Goal: Task Accomplishment & Management: Complete application form

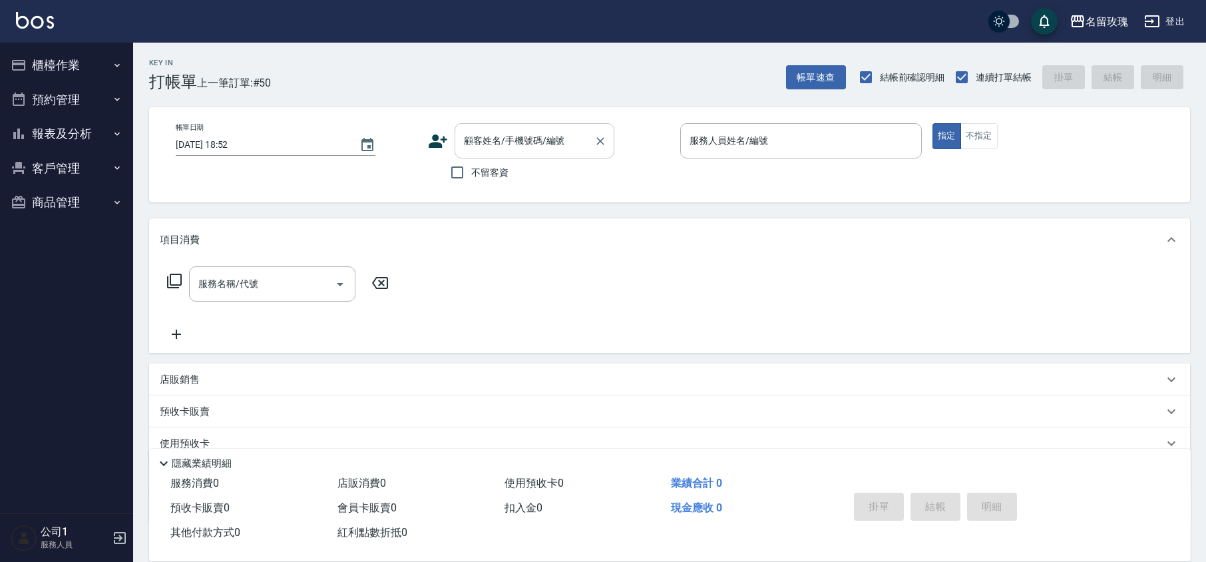
click at [538, 132] on input "顧客姓名/手機號碼/編號" at bounding box center [525, 140] width 128 height 23
click at [527, 147] on input "[PERSON_NAME]" at bounding box center [525, 140] width 128 height 23
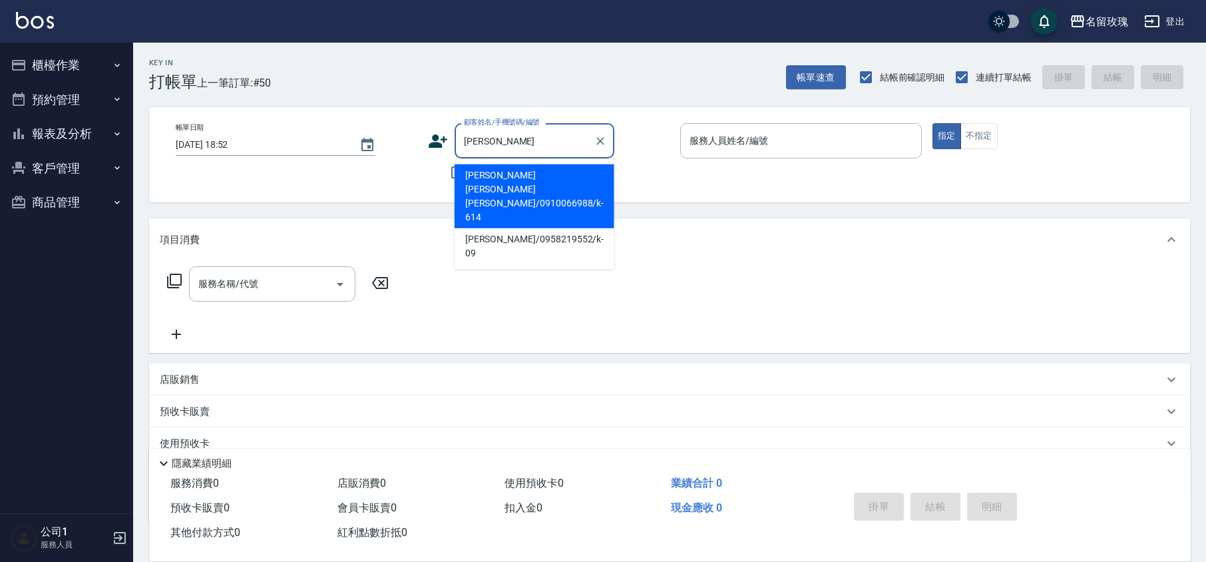
click at [538, 174] on li "[PERSON_NAME] [PERSON_NAME][PERSON_NAME]/0910066988/k-614" at bounding box center [535, 196] width 160 height 64
type input "[PERSON_NAME] [PERSON_NAME][PERSON_NAME]/0910066988/k-614"
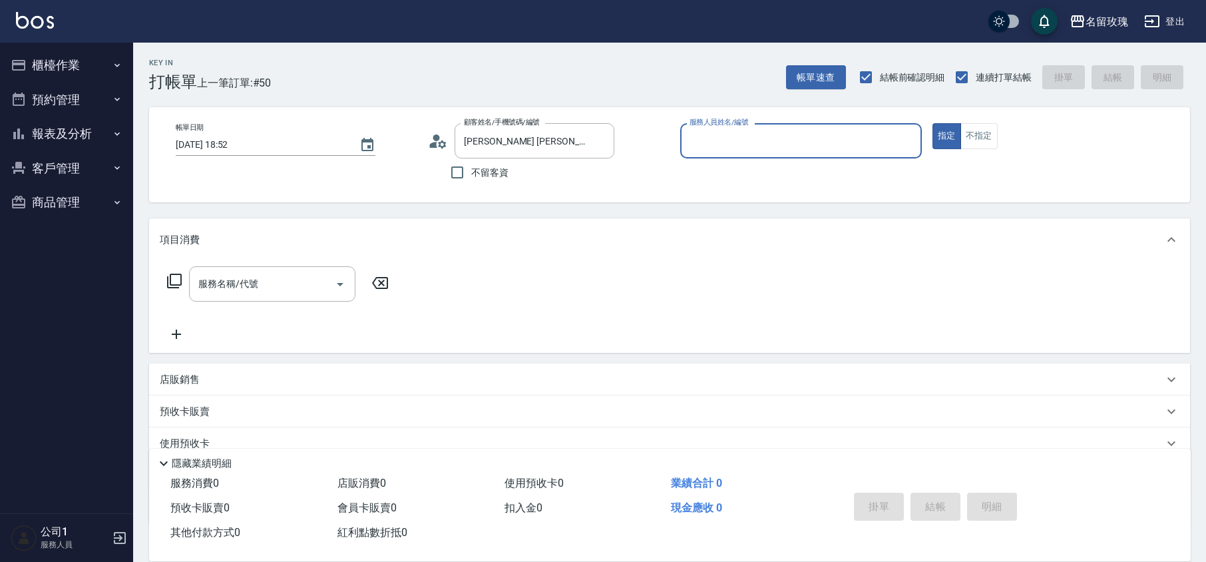
type input "KELLY-5"
click at [767, 148] on input "KELLY-5" at bounding box center [791, 140] width 210 height 23
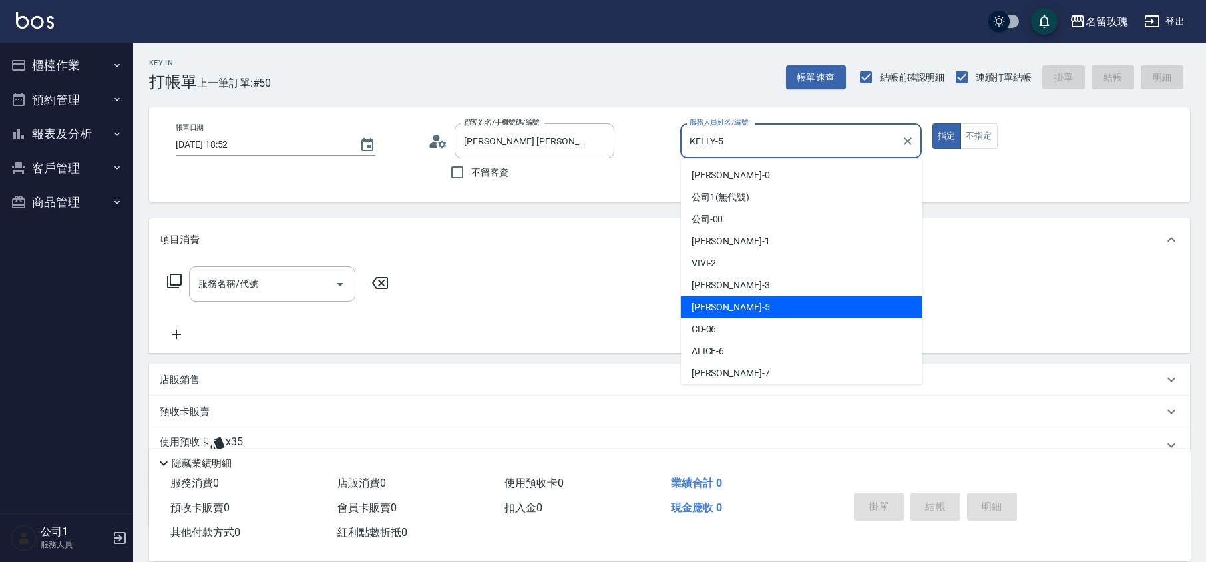
click at [237, 195] on div "帳單日期 [DATE] 18:52 顧客姓名/手機號碼/編號 [PERSON_NAME][PERSON_NAME]/0910066988/k-614 顧客姓名…" at bounding box center [669, 154] width 1041 height 95
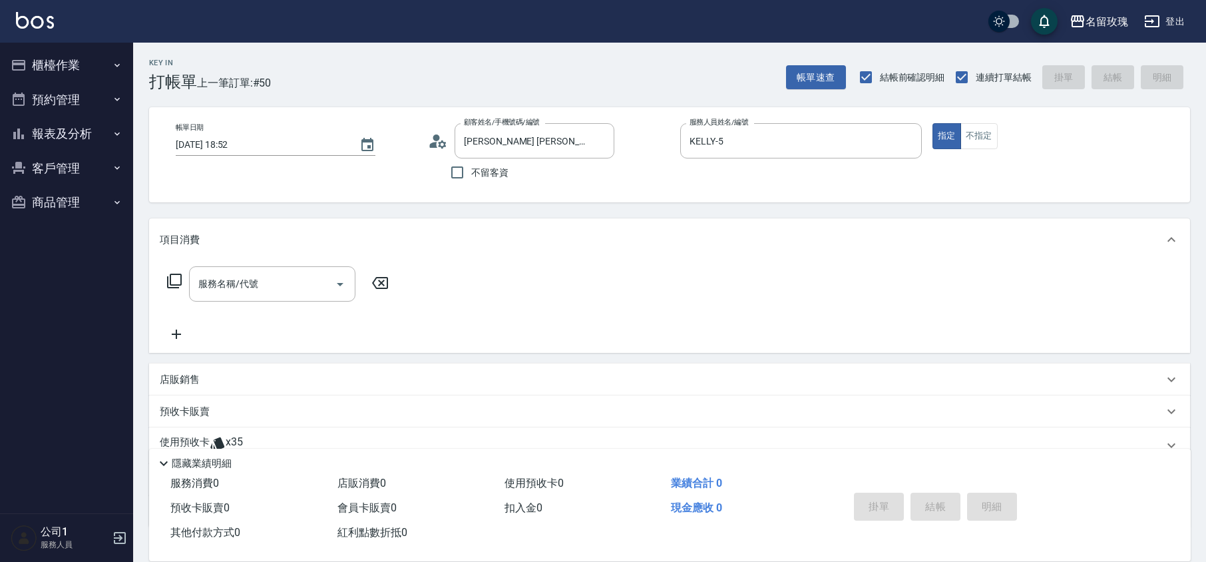
scroll to position [91, 0]
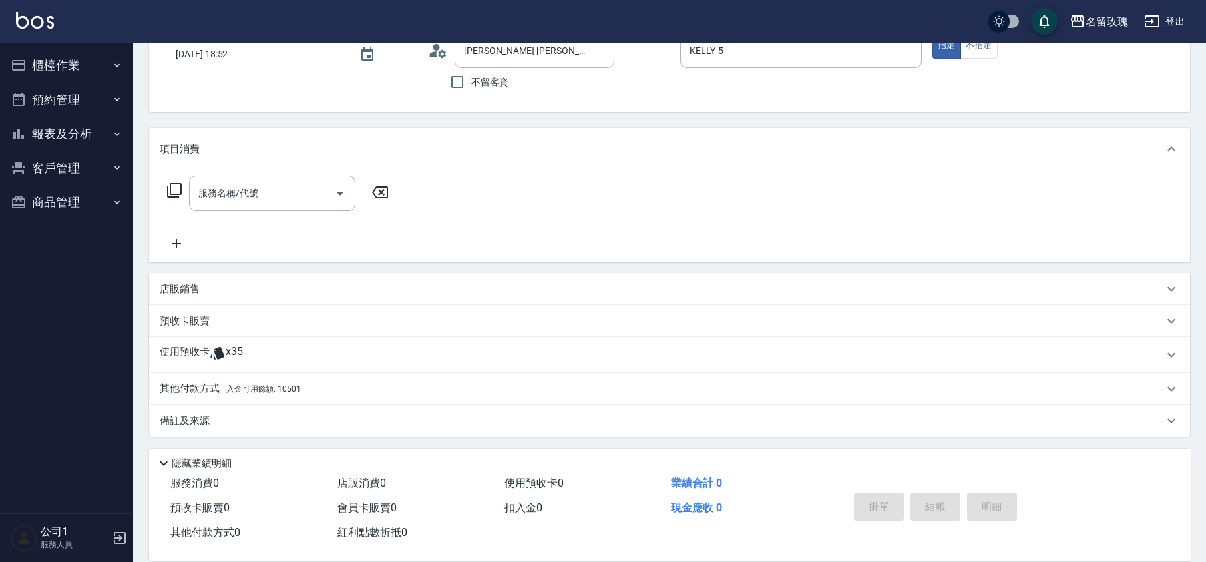
click at [241, 357] on span "x35" at bounding box center [234, 355] width 17 height 20
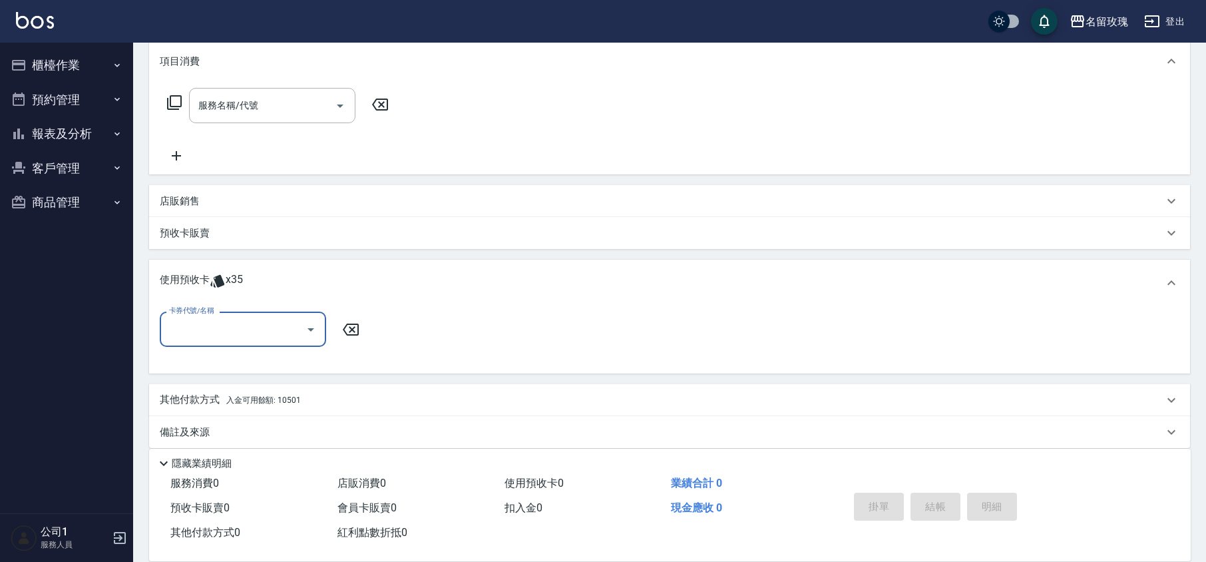
scroll to position [189, 0]
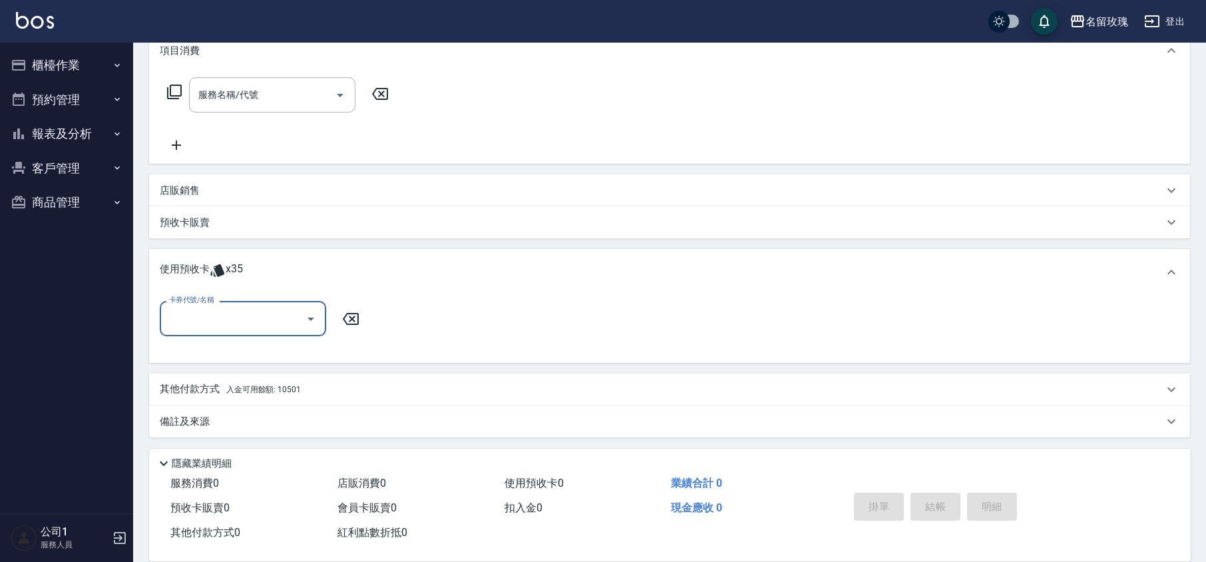
click at [317, 334] on div at bounding box center [310, 318] width 20 height 35
click at [310, 322] on icon "Open" at bounding box center [311, 319] width 16 height 16
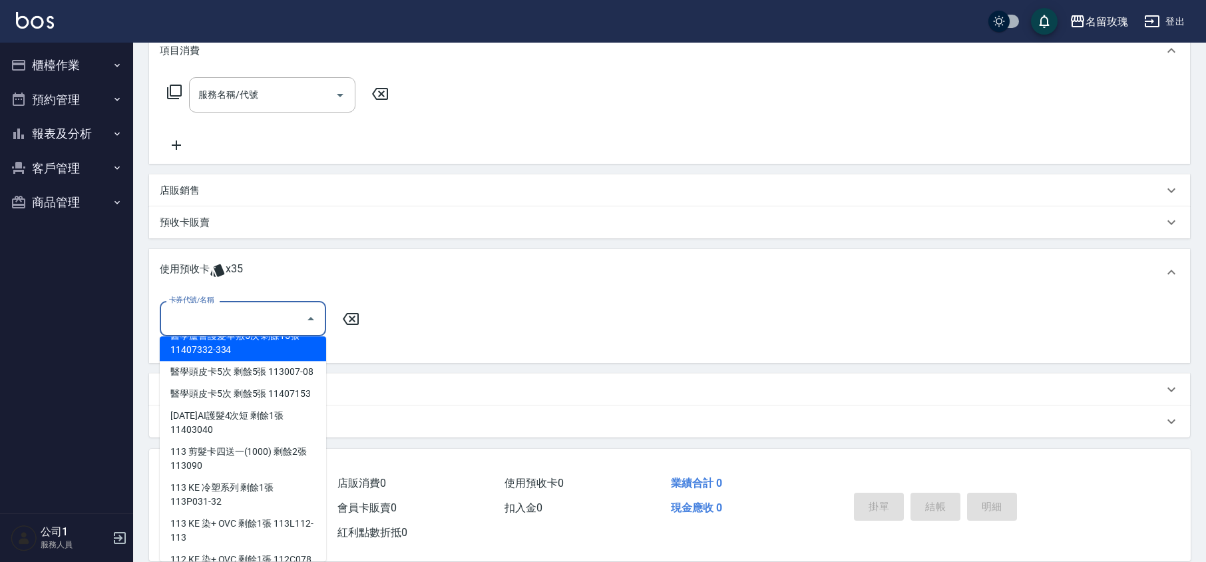
scroll to position [0, 0]
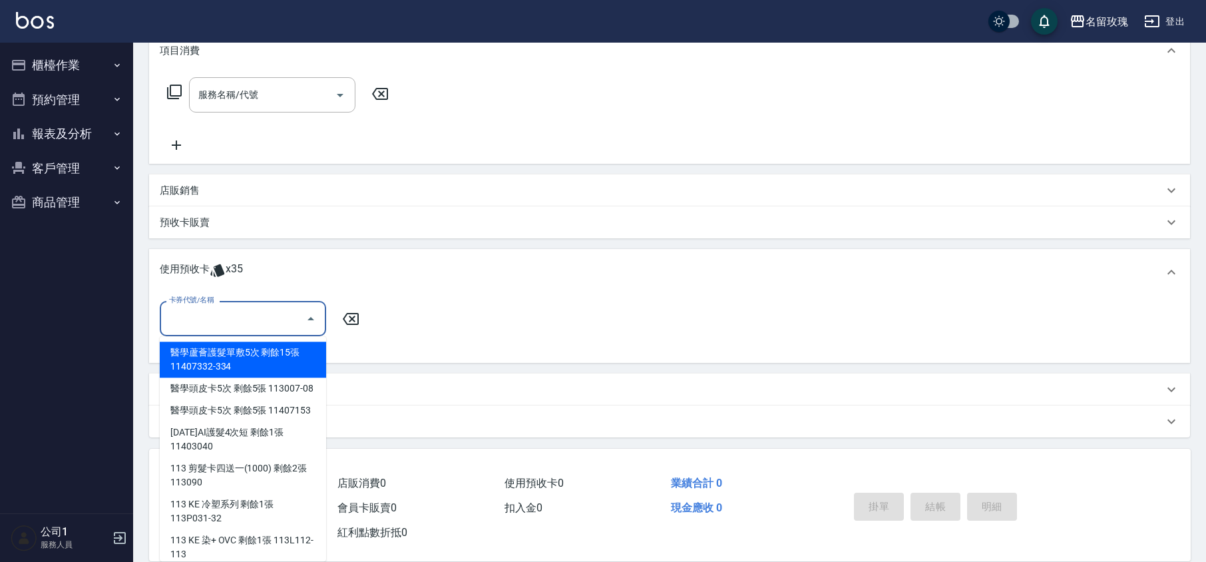
click at [85, 51] on button "櫃檯作業" at bounding box center [66, 65] width 122 height 35
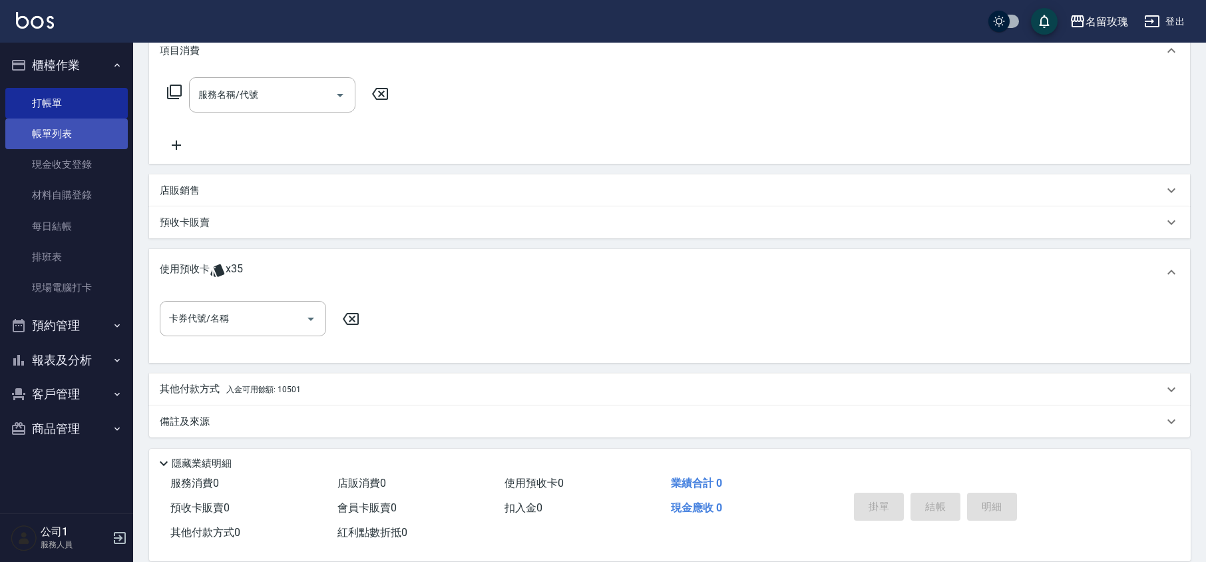
click at [43, 144] on link "帳單列表" at bounding box center [66, 133] width 122 height 31
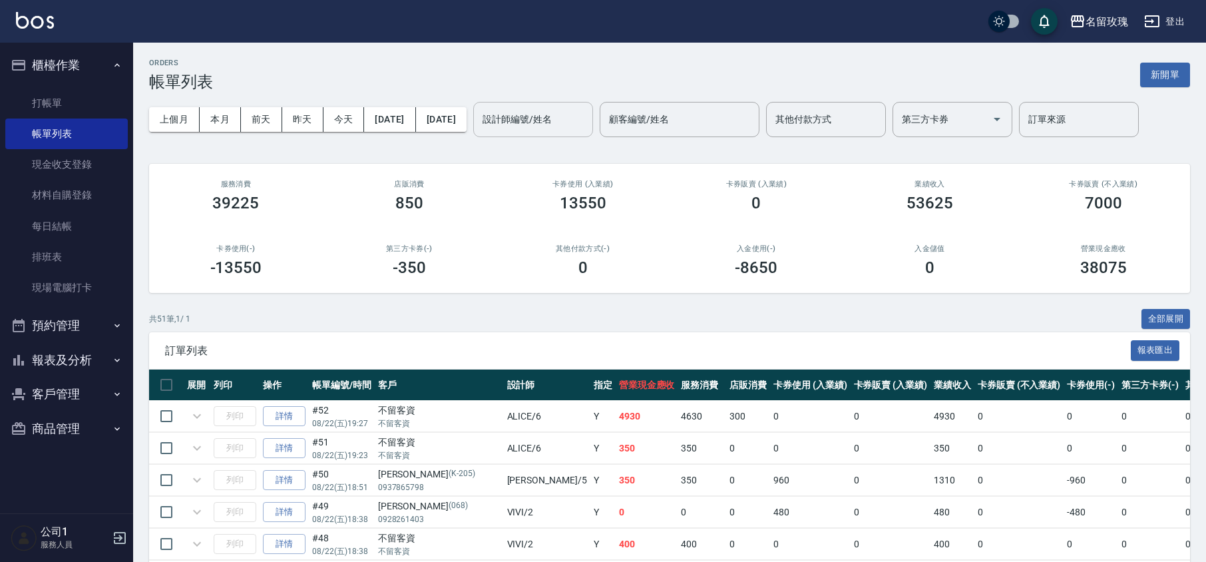
click at [523, 123] on div "設計師編號/姓名" at bounding box center [533, 119] width 120 height 35
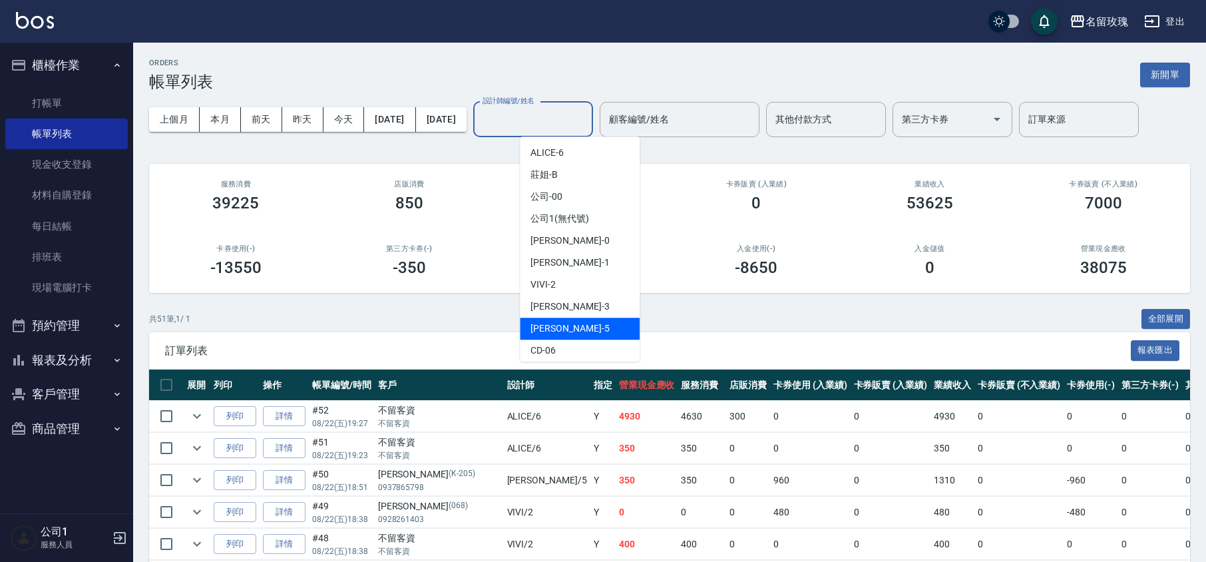
click at [573, 327] on div "[PERSON_NAME] -5" at bounding box center [580, 328] width 120 height 22
type input "KELLY-5"
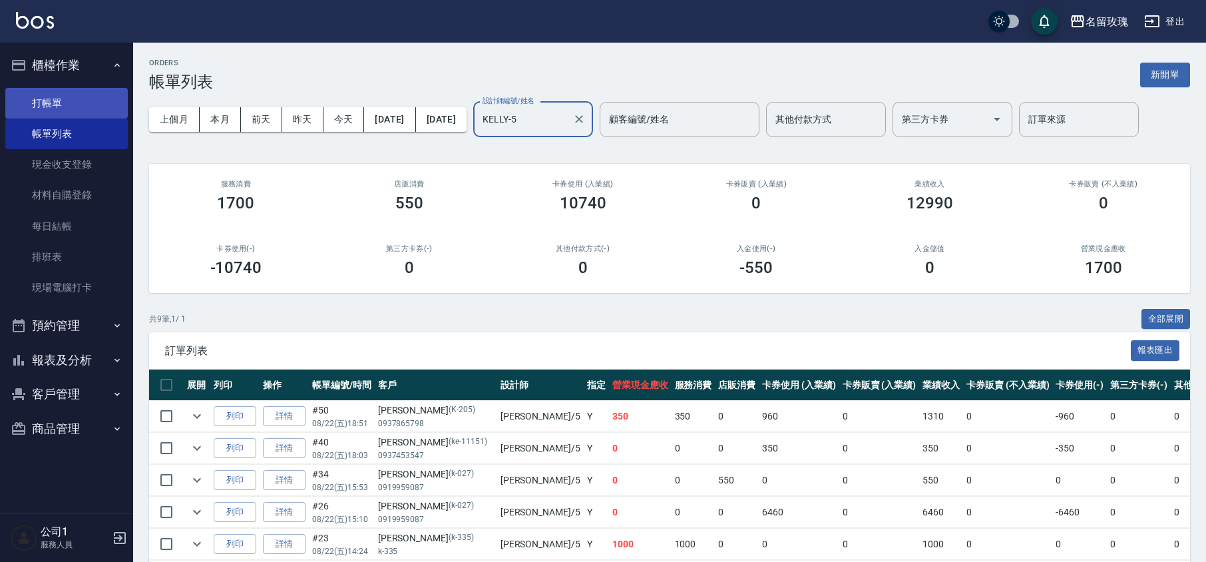
click at [93, 100] on link "打帳單" at bounding box center [66, 103] width 122 height 31
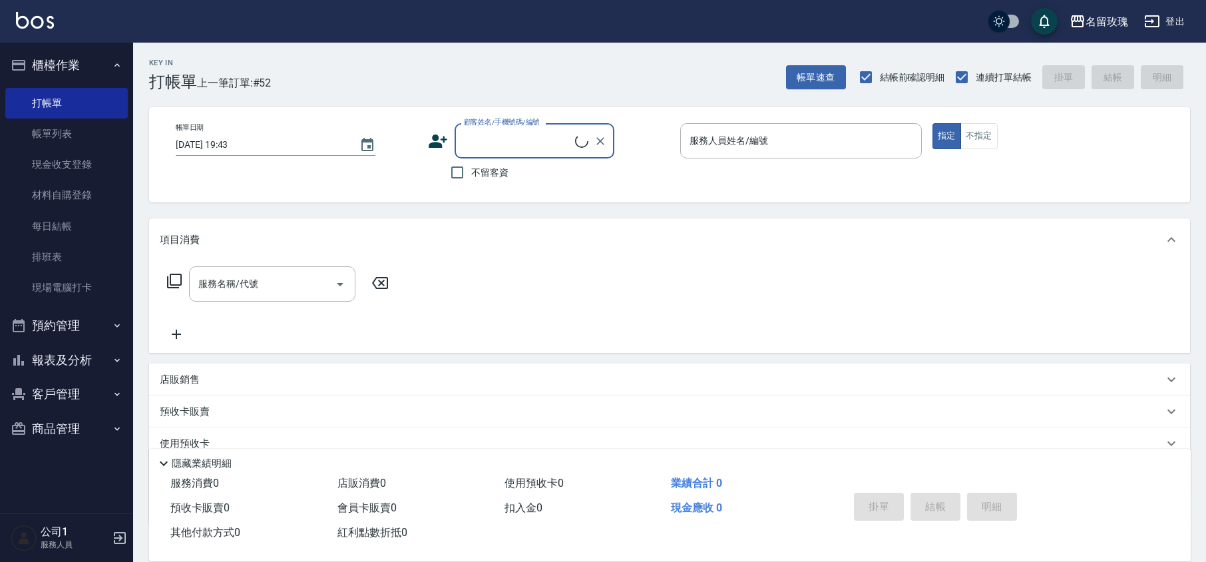
click at [517, 145] on input "顧客姓名/手機號碼/編號" at bounding box center [518, 140] width 114 height 23
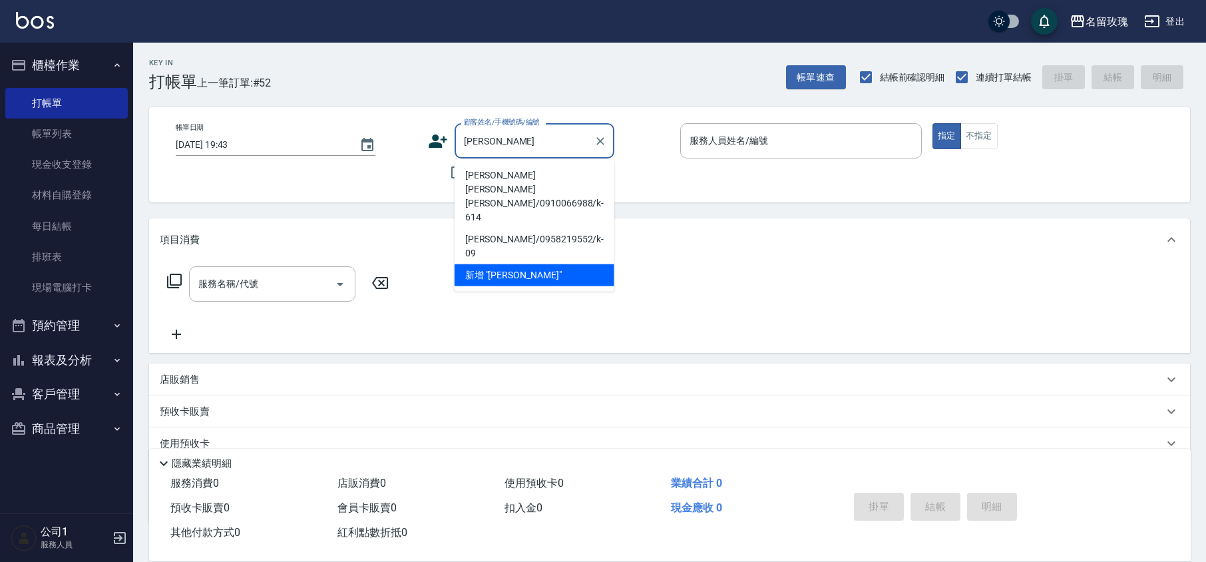
click at [525, 172] on li "[PERSON_NAME] [PERSON_NAME][PERSON_NAME]/0910066988/k-614" at bounding box center [535, 196] width 160 height 64
type input "[PERSON_NAME] [PERSON_NAME][PERSON_NAME]/0910066988/k-614"
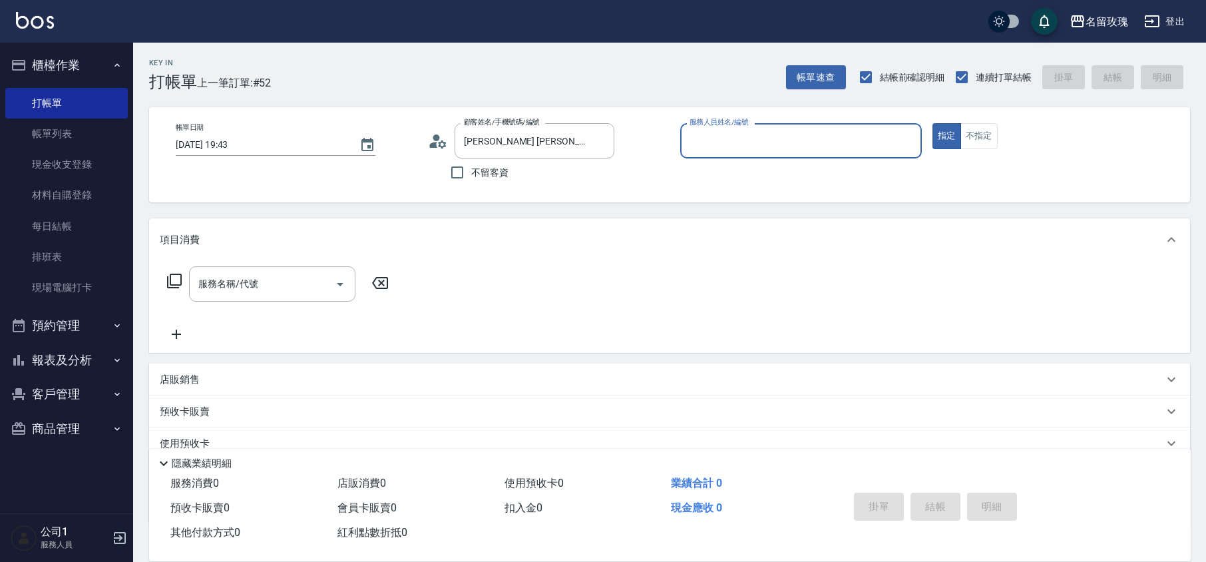
type input "KELLY-5"
click at [559, 142] on input "[PERSON_NAME] [PERSON_NAME][PERSON_NAME]/0910066988/k-614" at bounding box center [525, 140] width 128 height 23
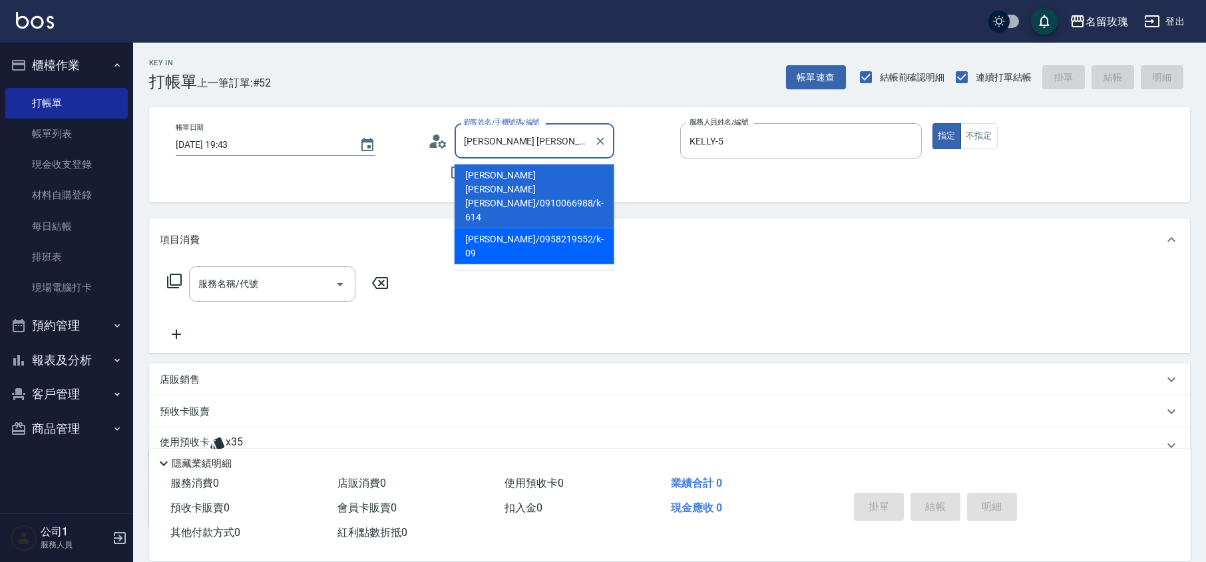
click at [576, 228] on li "[PERSON_NAME]/0958219552/k-09" at bounding box center [535, 246] width 160 height 36
type input "[PERSON_NAME]/0958219552/k-09"
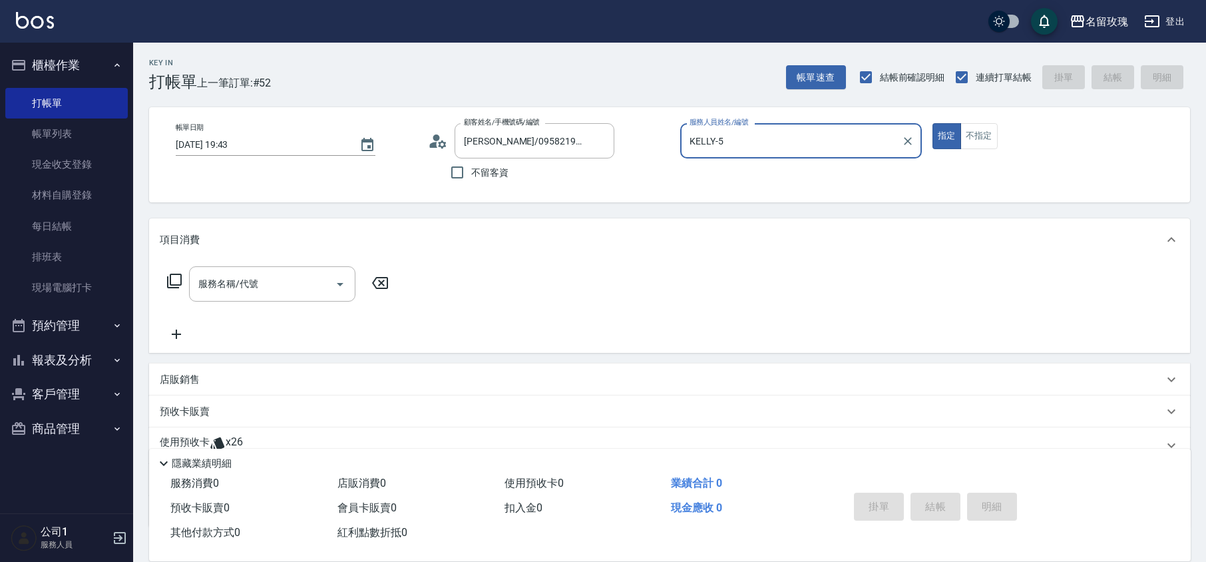
scroll to position [91, 0]
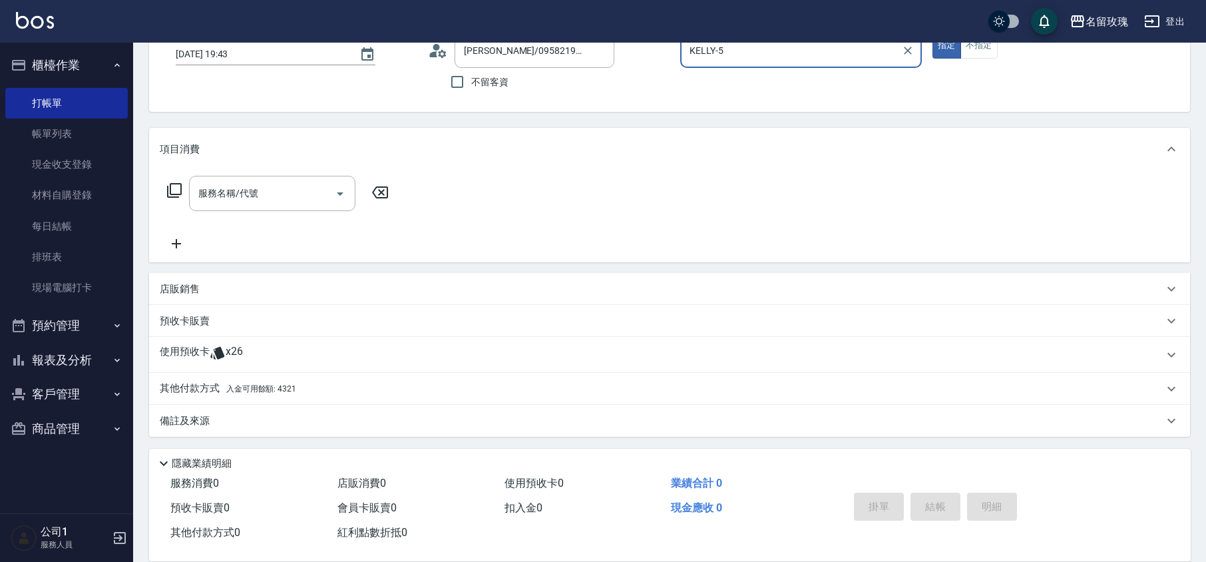
click at [268, 343] on div "使用預收卡 x26" at bounding box center [669, 355] width 1041 height 36
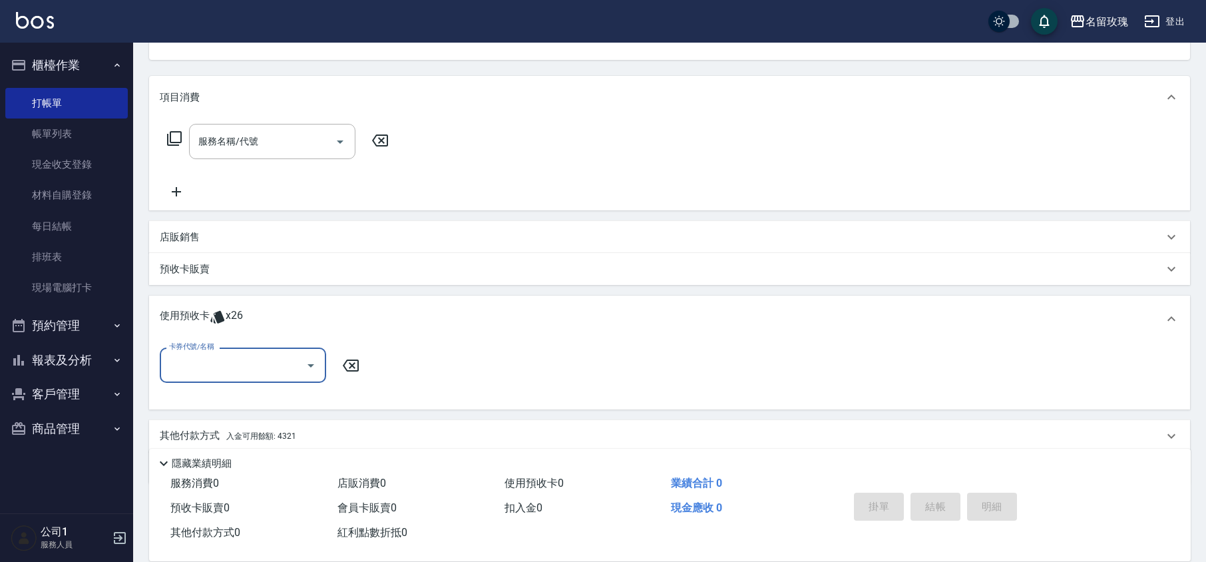
scroll to position [190, 0]
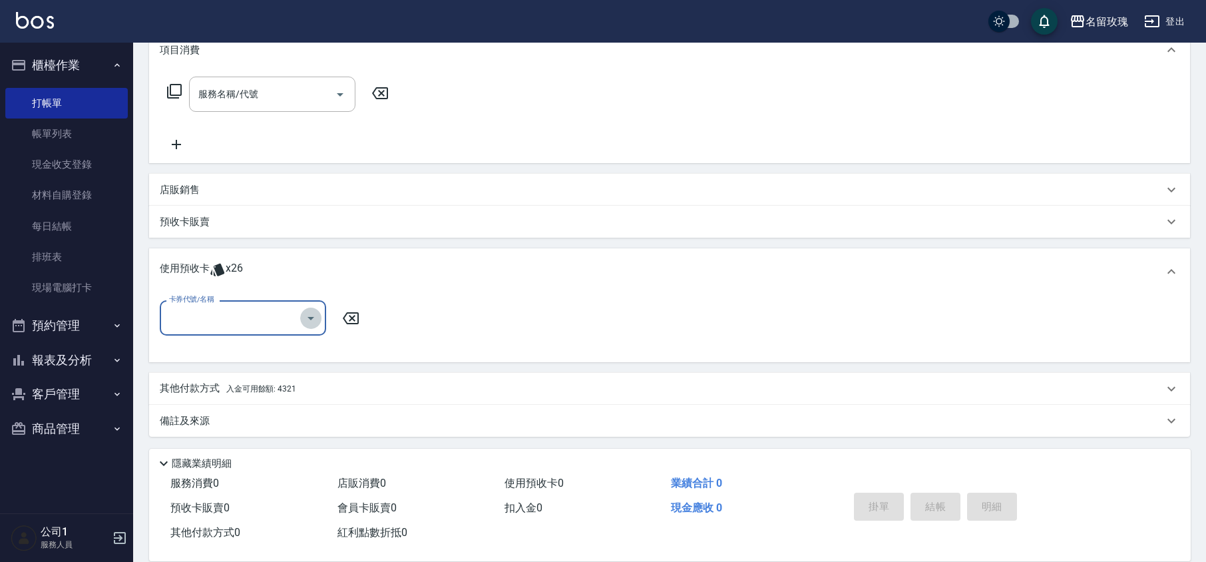
click at [309, 319] on icon "Open" at bounding box center [311, 318] width 16 height 16
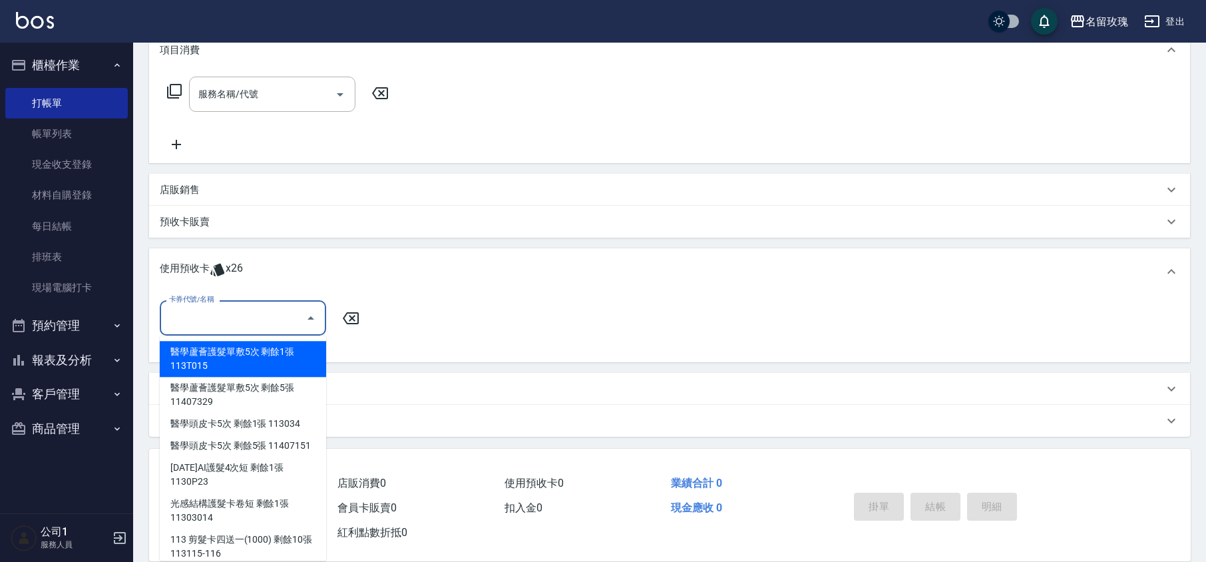
click at [292, 353] on div "醫學蘆薈護髮單敷5次 剩餘1張 113T015" at bounding box center [243, 359] width 166 height 36
type input "醫學蘆薈護髮單敷5次 113T015"
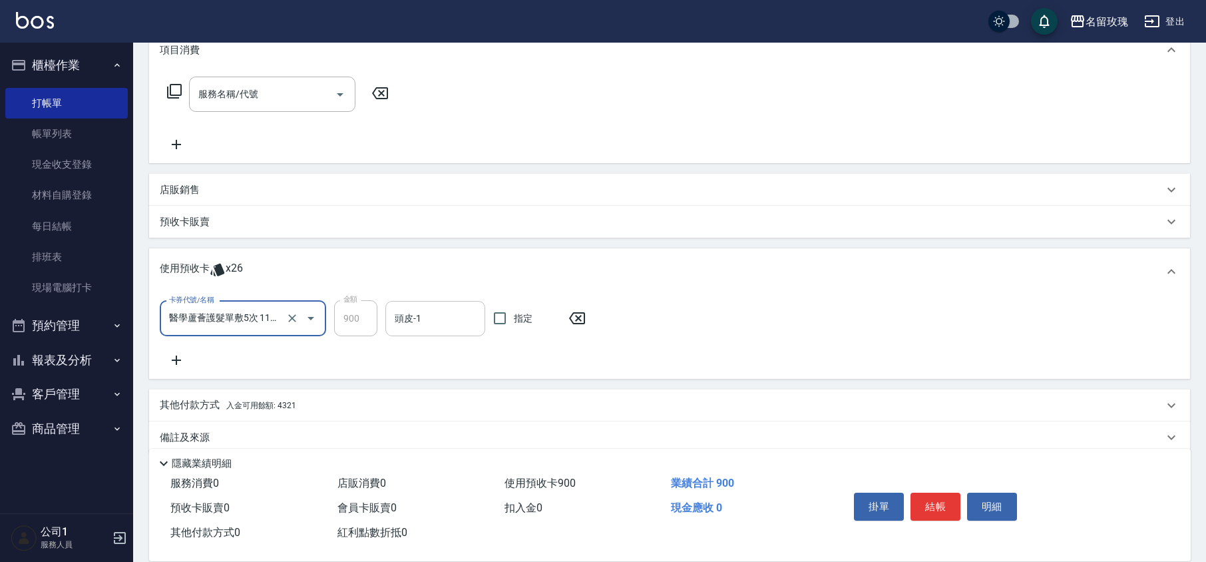
click at [433, 321] on input "頭皮-1" at bounding box center [435, 318] width 88 height 23
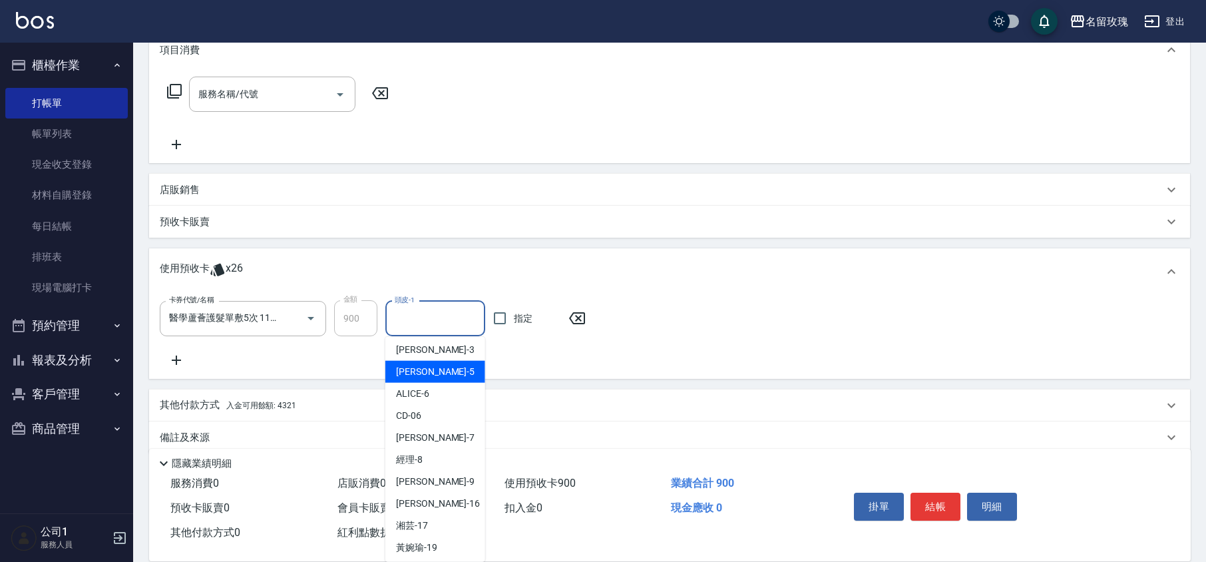
scroll to position [248, 0]
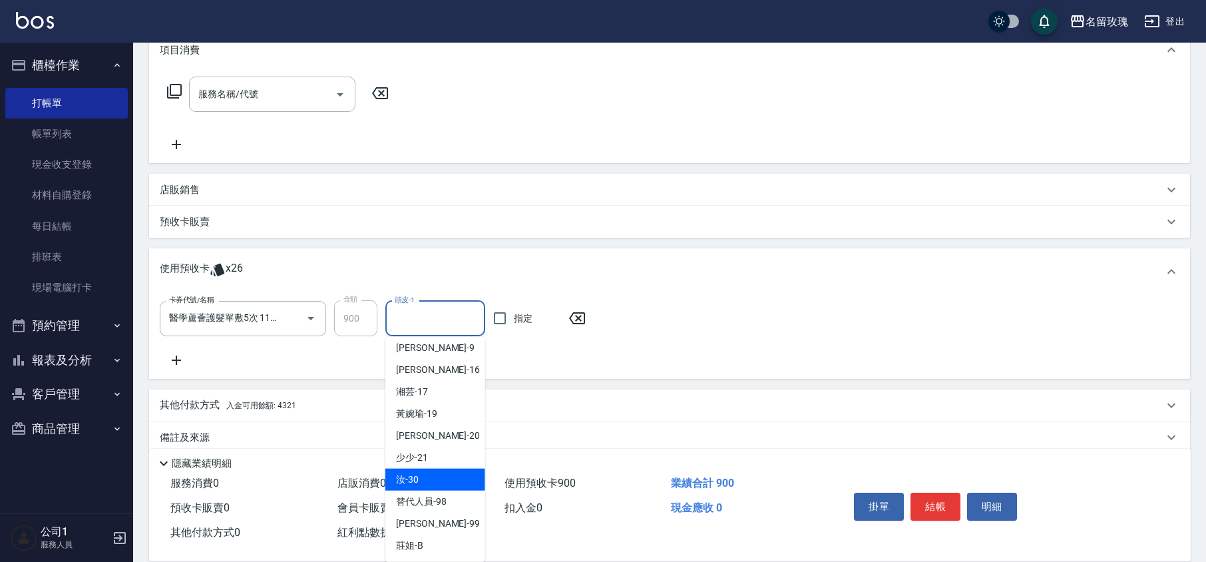
click at [413, 475] on span "汝 -30" at bounding box center [407, 480] width 23 height 14
type input "汝-30"
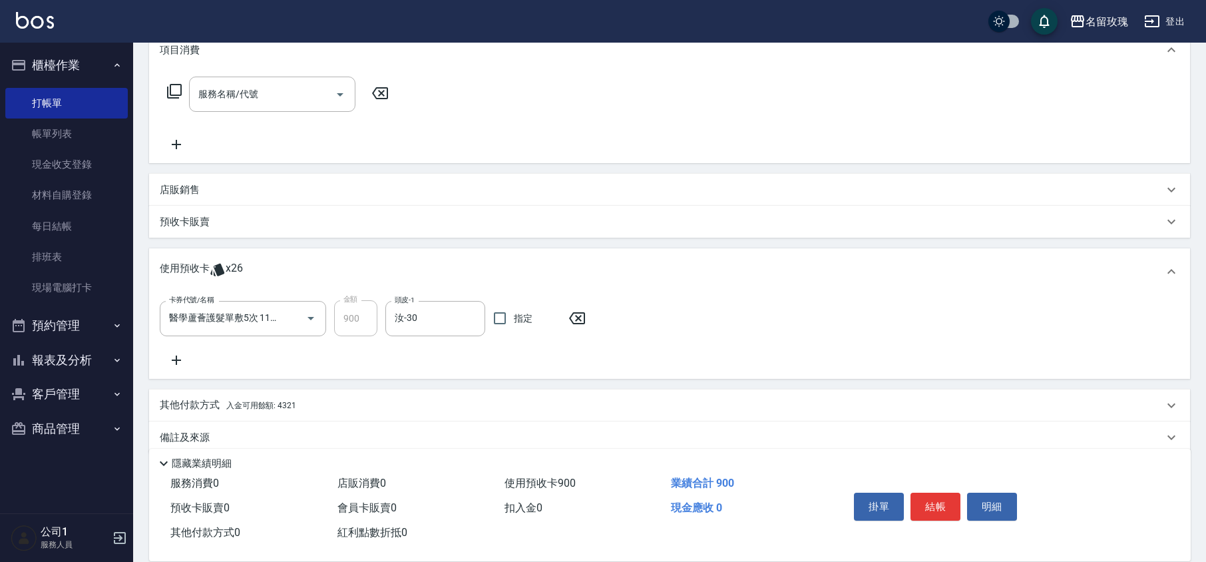
click at [174, 355] on icon at bounding box center [176, 360] width 33 height 16
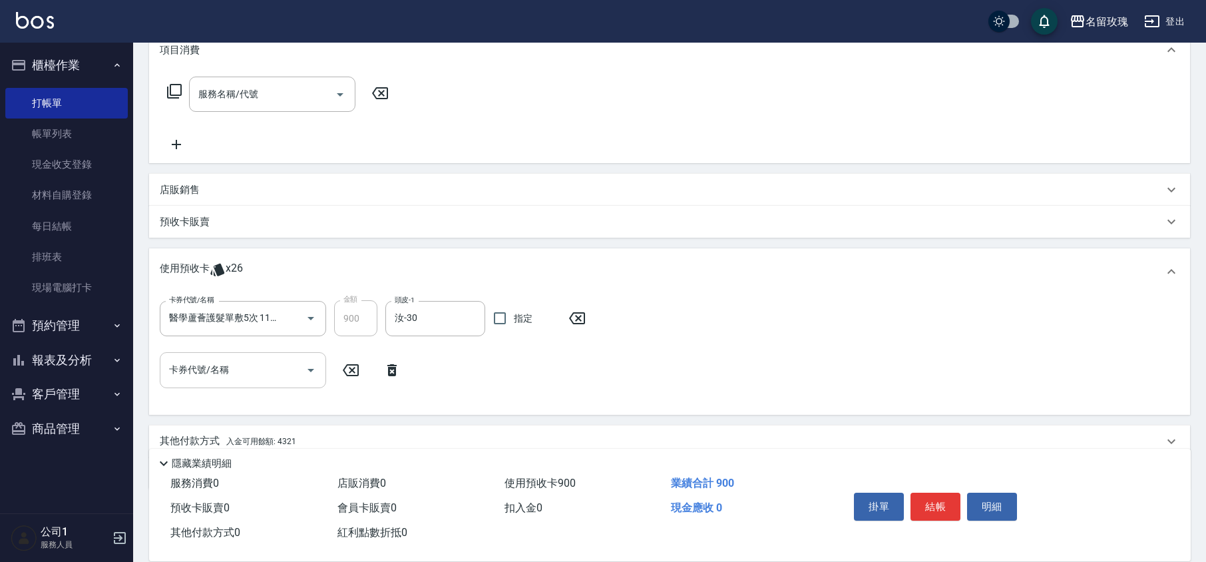
click at [312, 366] on icon "Open" at bounding box center [311, 370] width 16 height 16
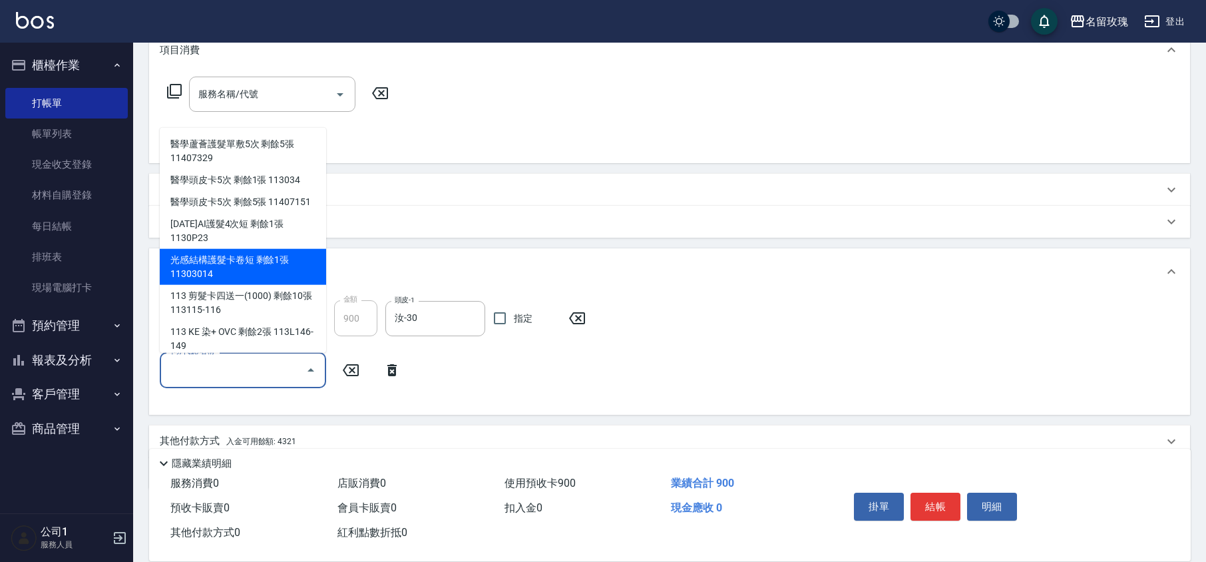
click at [258, 274] on div "光感結構護髮卡卷短 剩餘1張 11303014" at bounding box center [243, 267] width 166 height 36
type input "光感結構護髮卡卷短 11303014"
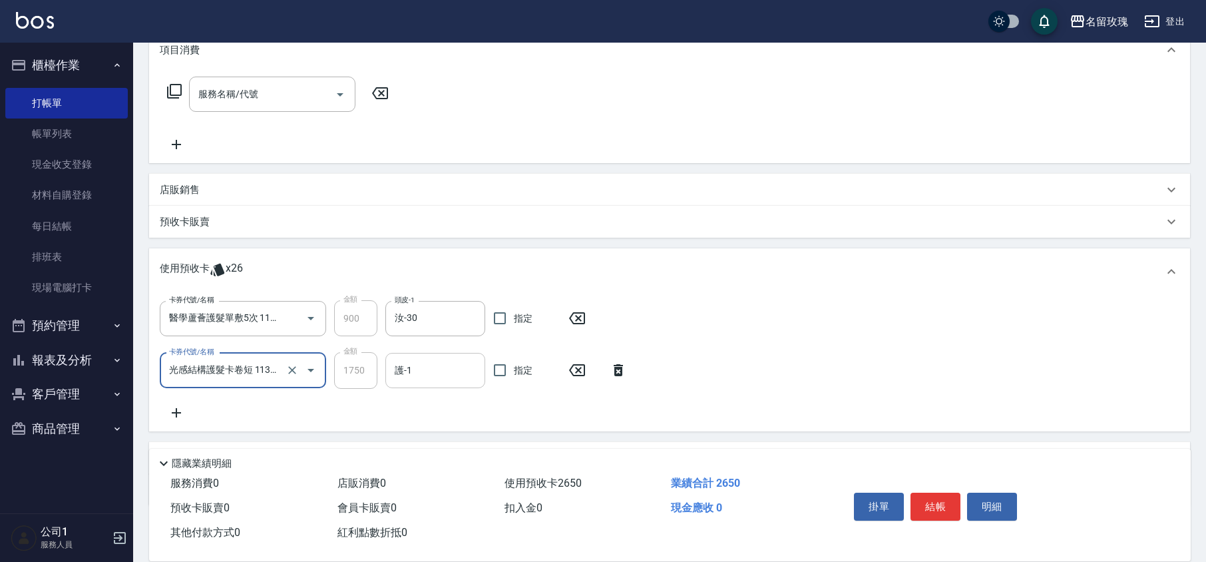
click at [427, 375] on input "護-1" at bounding box center [435, 370] width 88 height 23
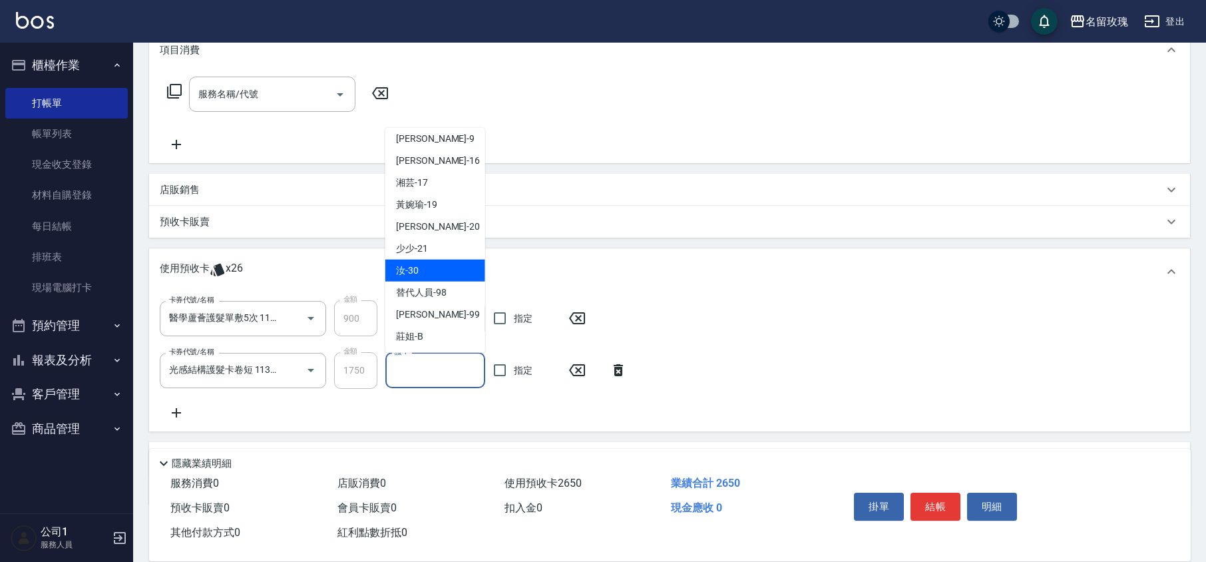
click at [411, 260] on div "汝 -30" at bounding box center [435, 271] width 100 height 22
type input "汝-30"
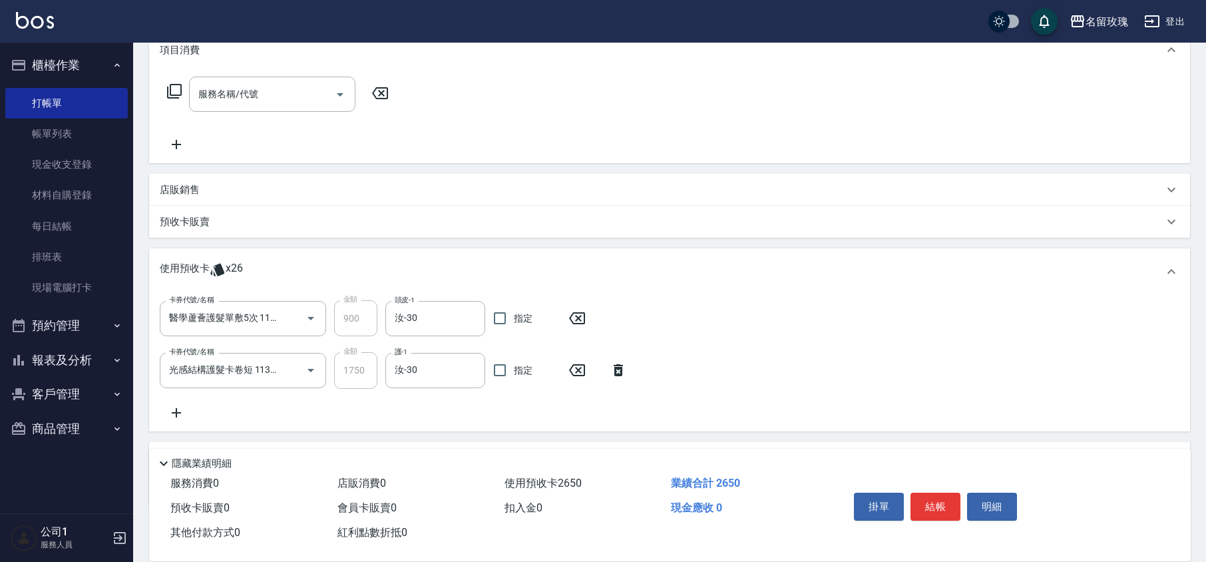
click at [178, 411] on icon at bounding box center [176, 413] width 33 height 16
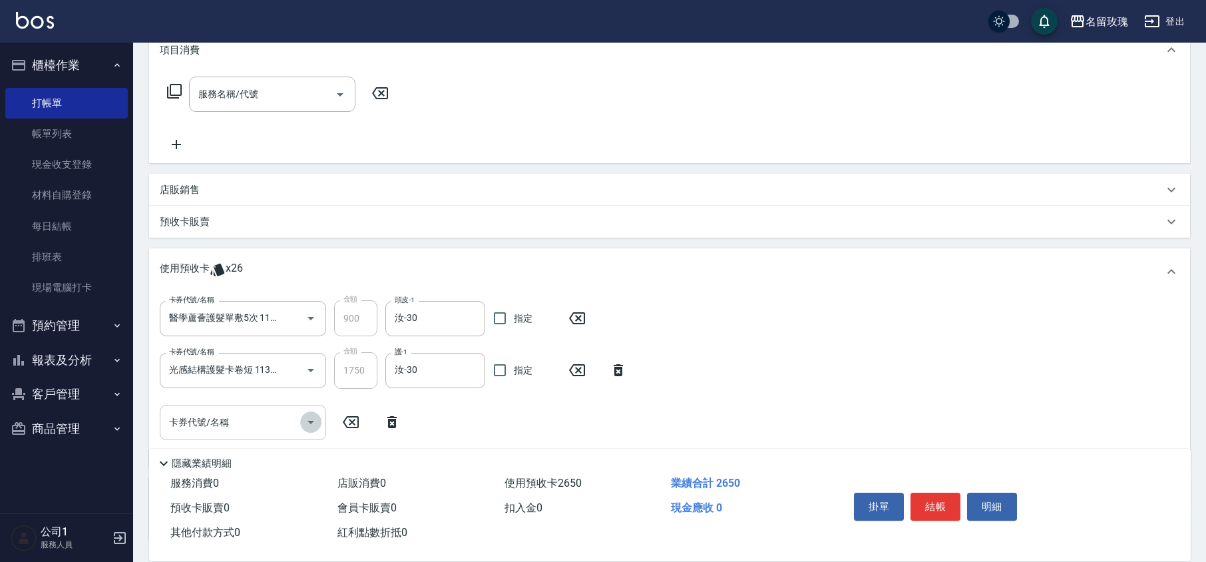
click at [305, 416] on icon "Open" at bounding box center [311, 422] width 16 height 16
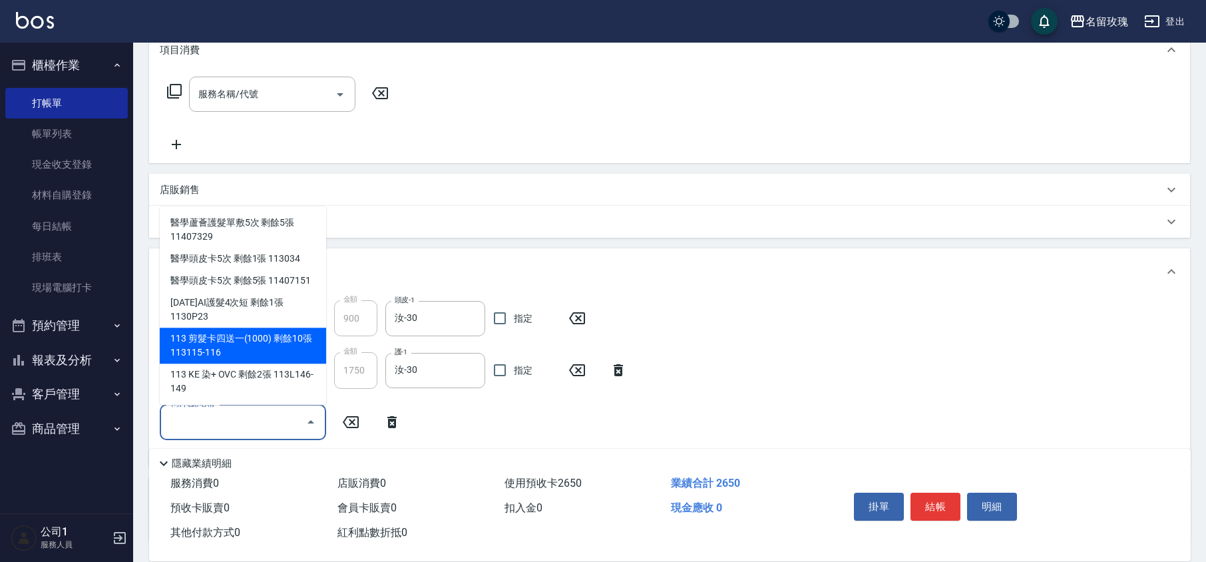
click at [267, 333] on div "113 剪髮卡四送一(1000) 剩餘10張 113115-116" at bounding box center [243, 345] width 166 height 36
type input "113 剪髮卡四送一[PHONE_NUMBER]"
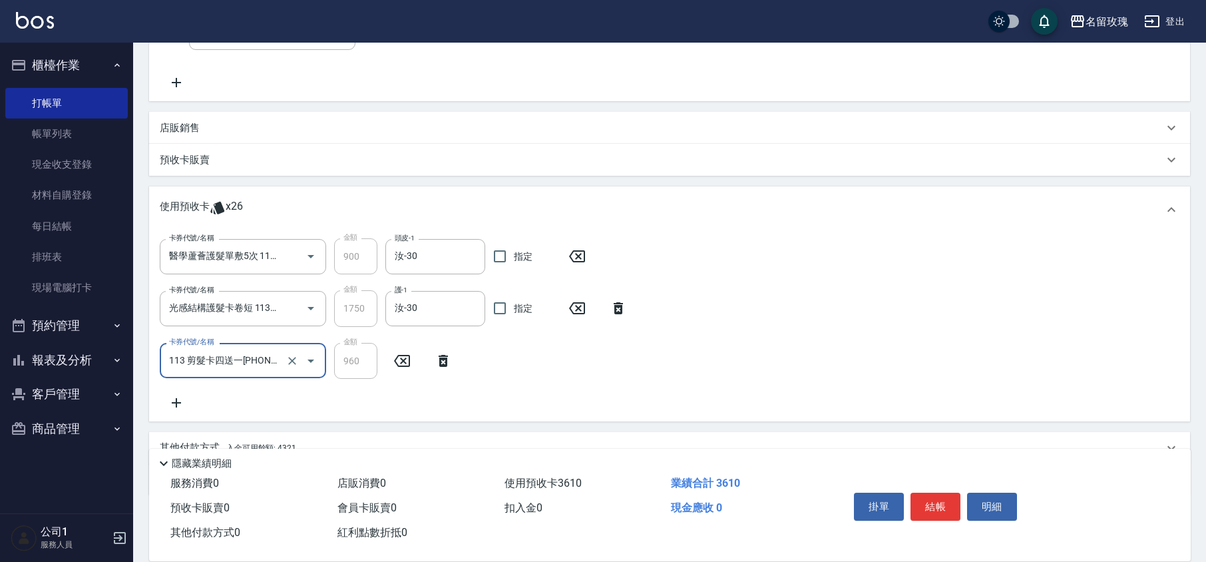
scroll to position [310, 0]
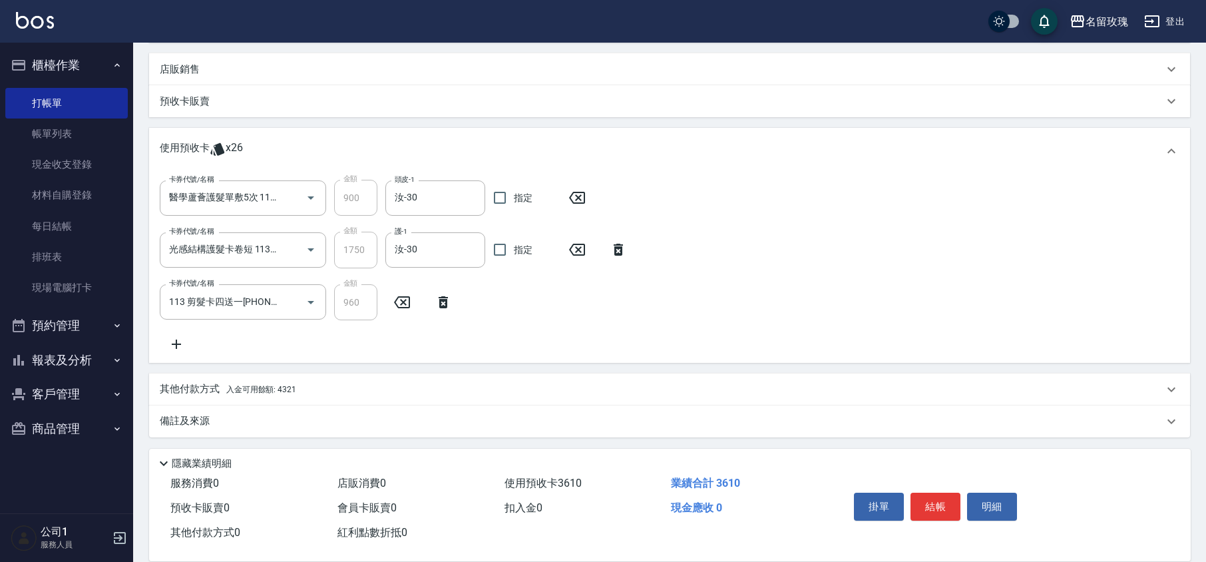
click at [169, 338] on icon at bounding box center [176, 344] width 33 height 16
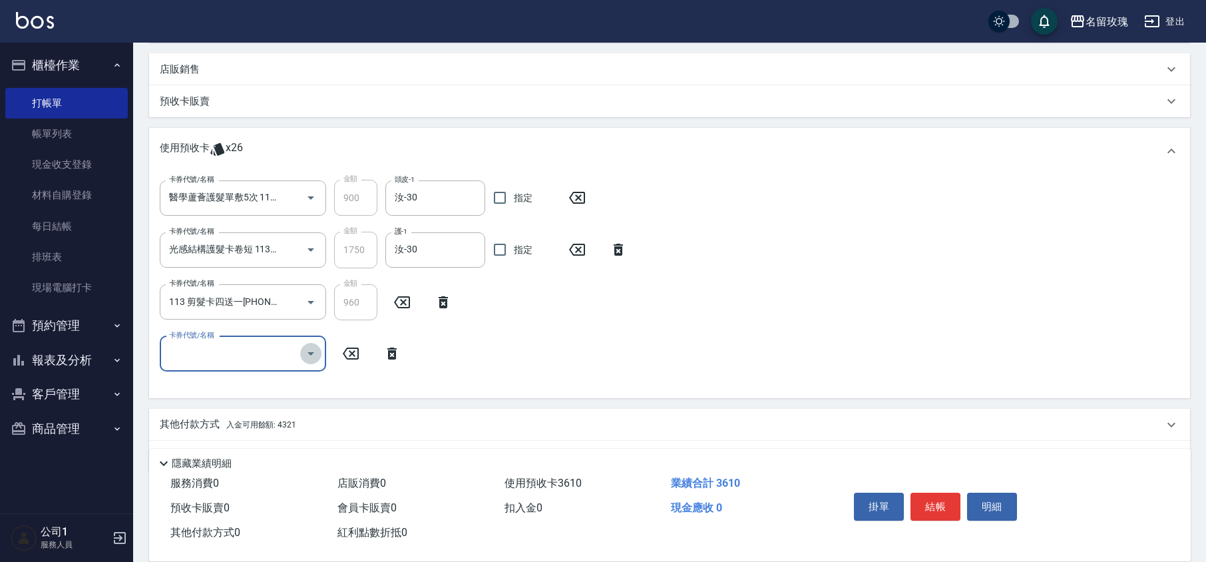
click at [313, 349] on icon "Open" at bounding box center [311, 353] width 16 height 16
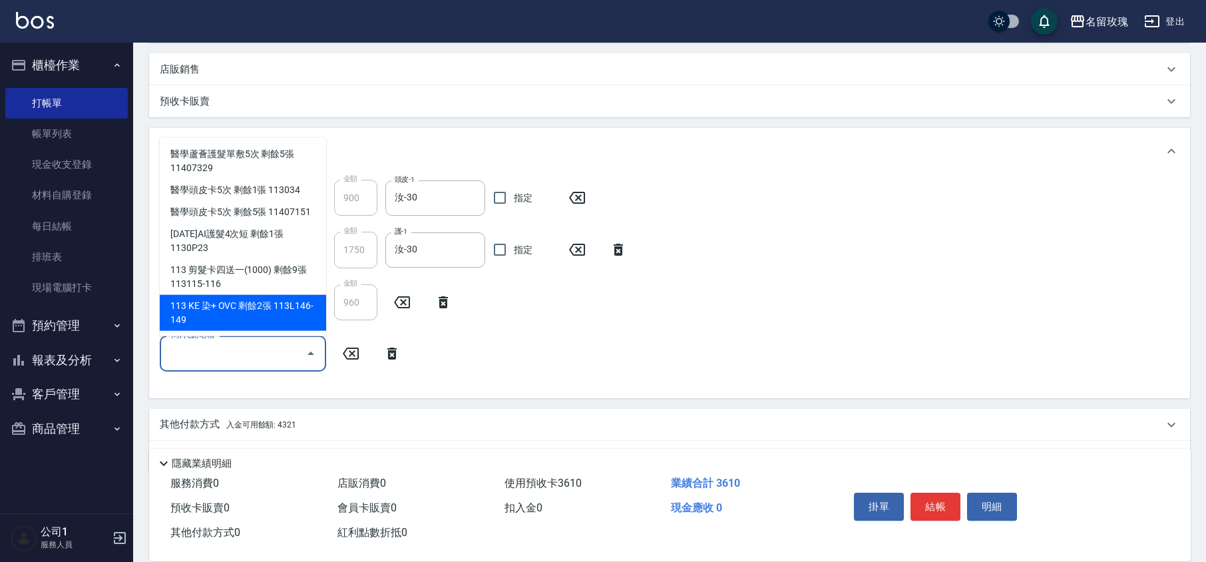
click at [256, 302] on div "113 KE 染+ OVC 剩餘2張 113L146-149" at bounding box center [243, 313] width 166 height 36
type input "113 KE 染+ OVC 113L146-149"
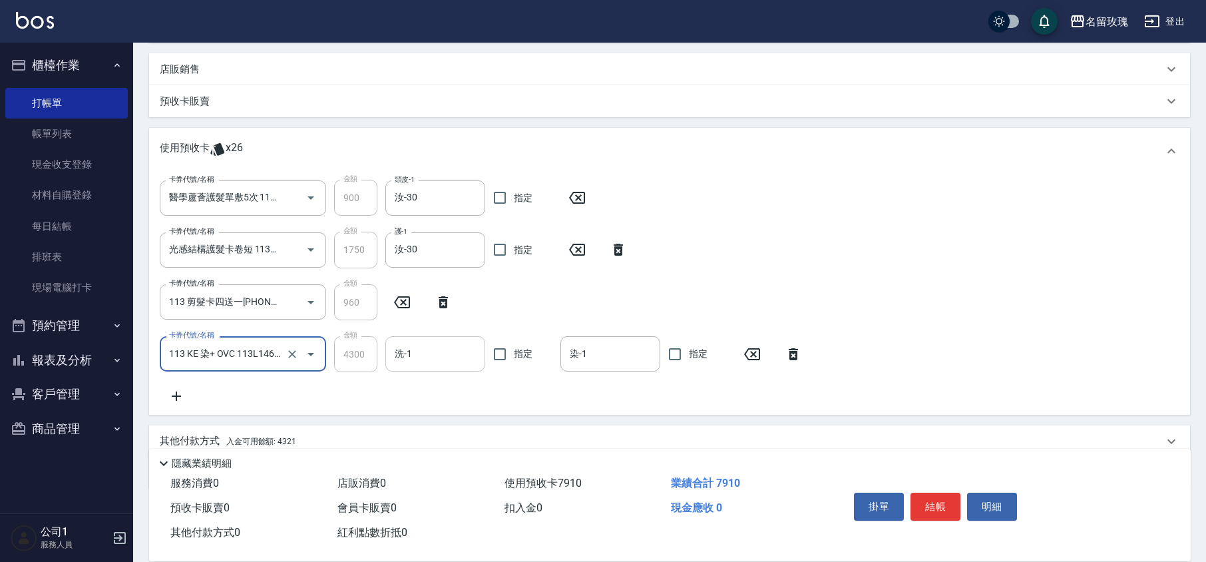
click at [450, 361] on input "洗-1" at bounding box center [435, 353] width 88 height 23
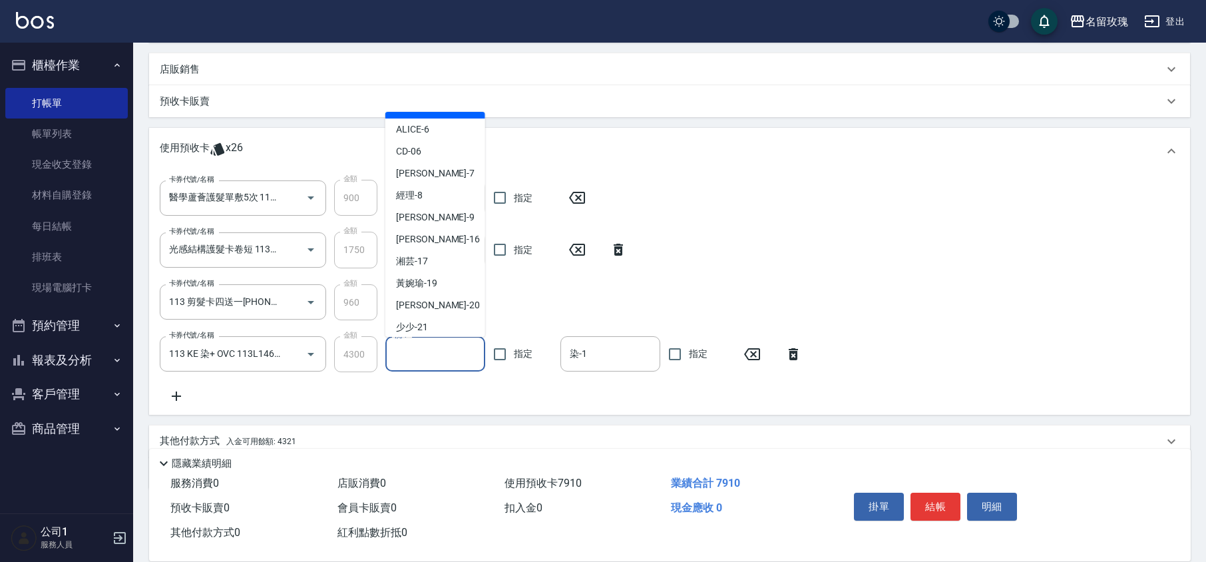
scroll to position [248, 0]
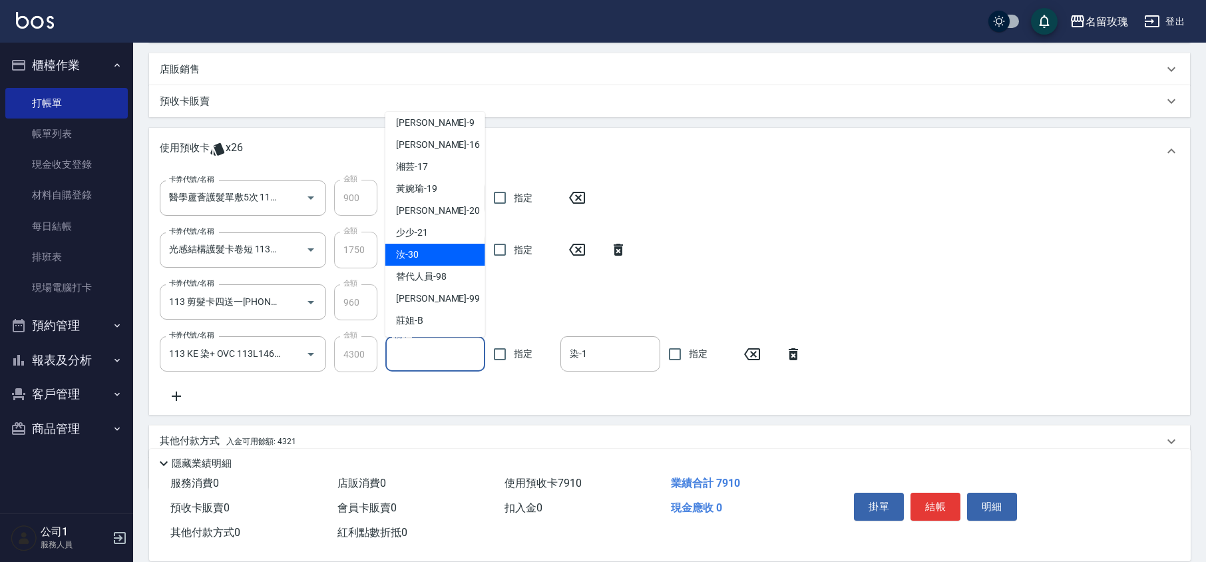
click at [427, 254] on div "汝 -30" at bounding box center [435, 255] width 100 height 22
type input "汝-30"
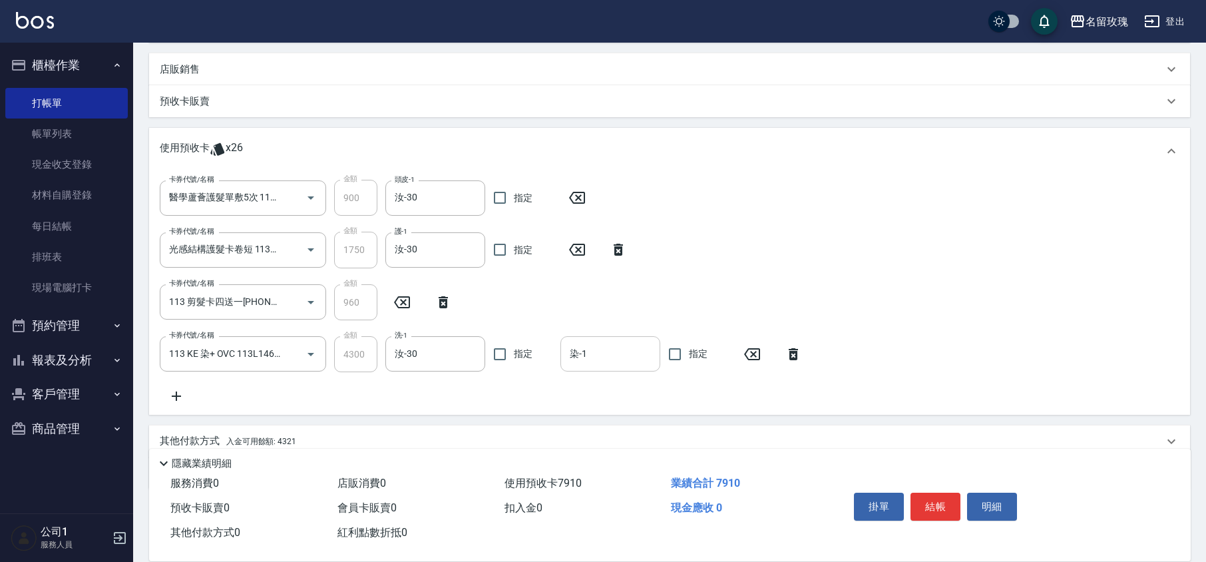
click at [634, 355] on input "染-1" at bounding box center [610, 353] width 88 height 23
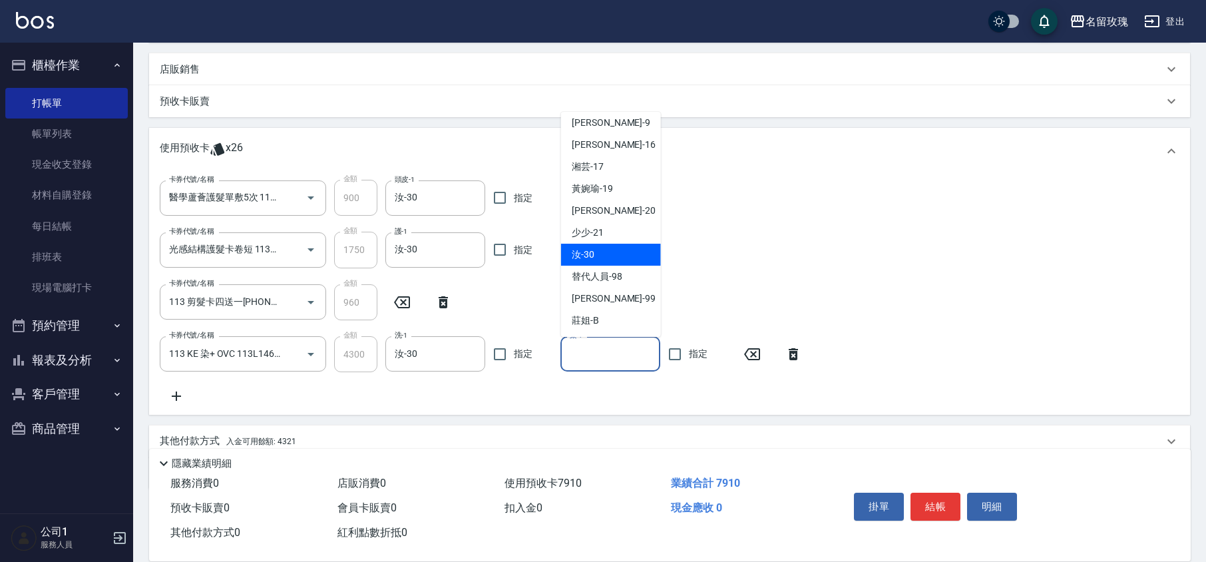
click at [579, 260] on span "汝 -30" at bounding box center [583, 255] width 23 height 14
type input "汝-30"
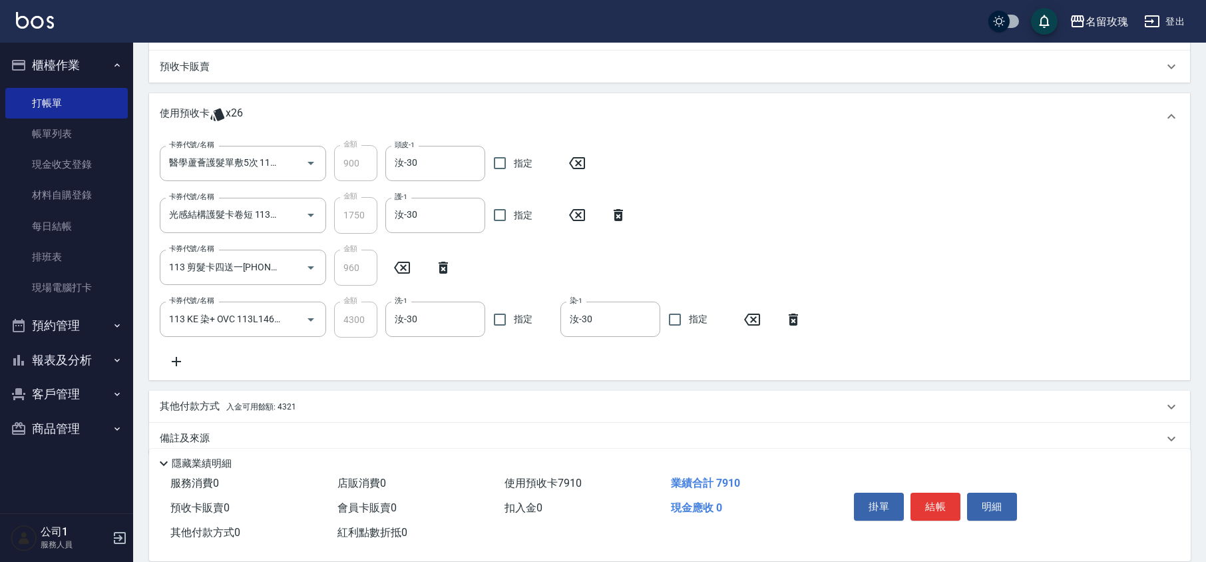
scroll to position [363, 0]
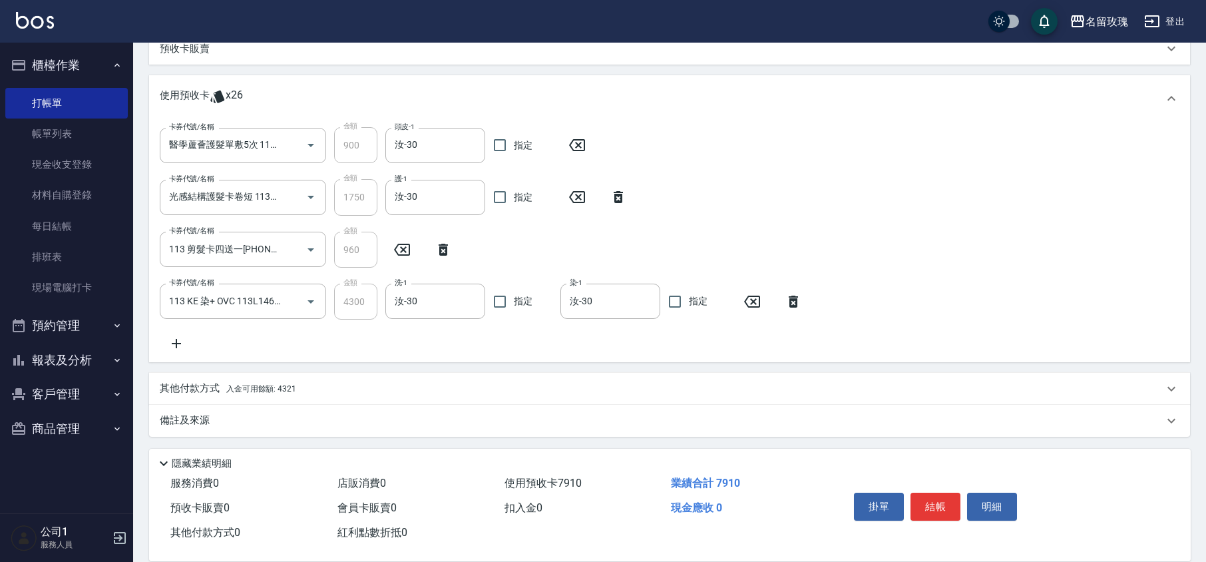
click at [564, 329] on div "卡券代號/名稱 醫學蘆薈護髮單敷5次 113T015 卡券代號/名稱 金額 900 金額 頭皮-1 汝-30 頭皮-1 指定 卡券代號/名稱 光感結構護髮卡卷…" at bounding box center [670, 239] width 1020 height 224
click at [179, 339] on icon at bounding box center [176, 343] width 33 height 16
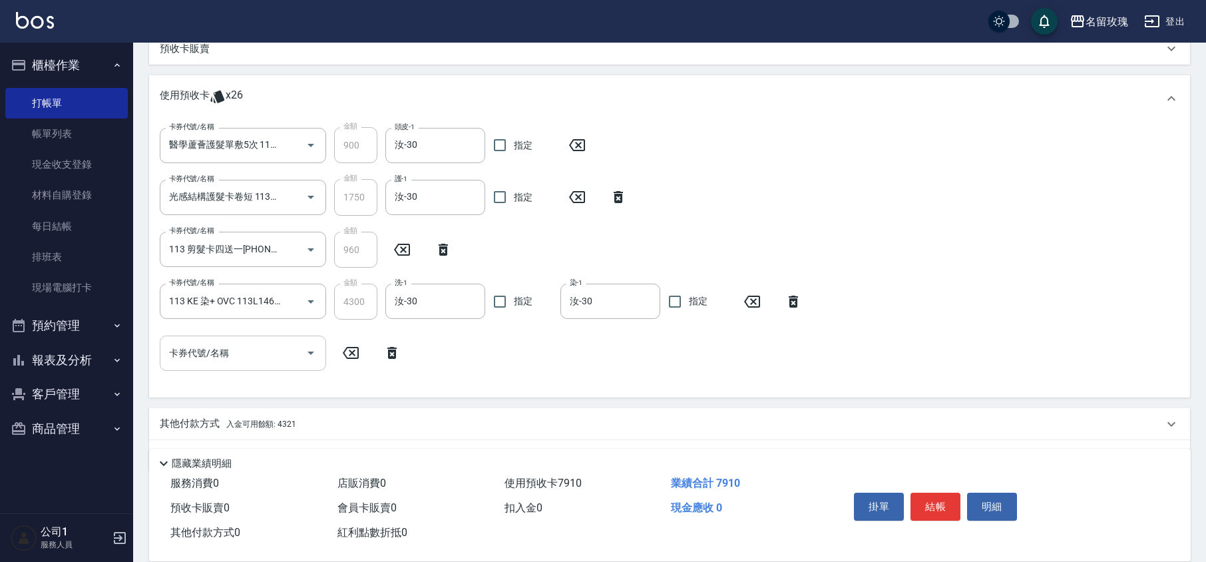
click at [304, 349] on icon "Open" at bounding box center [311, 353] width 16 height 16
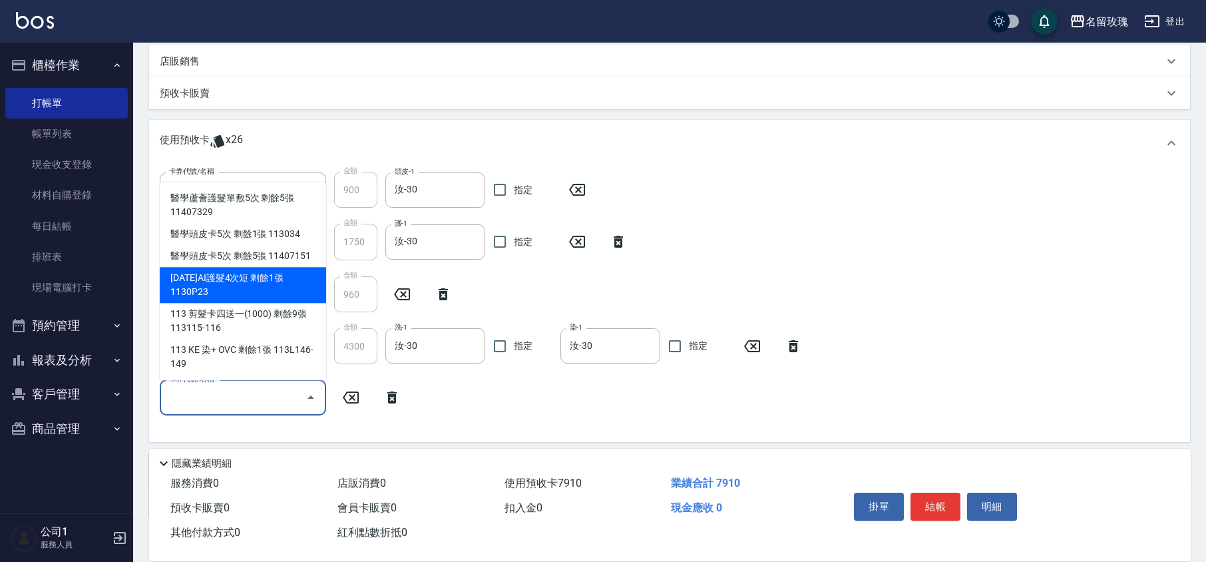
scroll to position [398, 0]
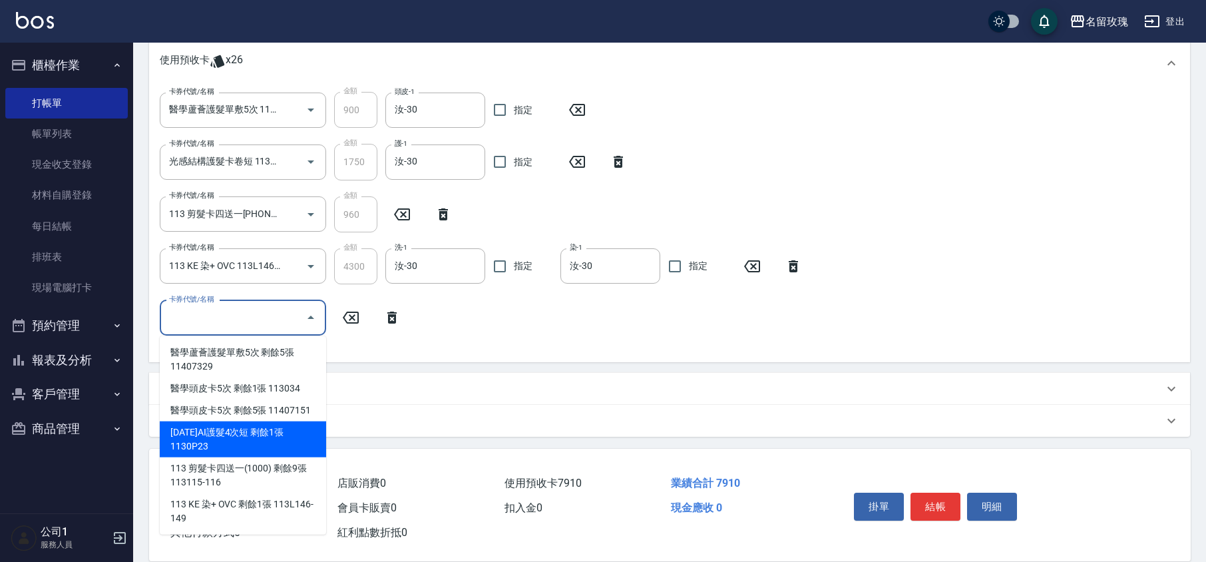
click at [483, 331] on div "卡券代號/名稱 醫學蘆薈護髮單敷5次 113T015 卡券代號/名稱 金額 900 金額 頭皮-1 汝-30 頭皮-1 指定 卡券代號/名稱 光感結構護髮卡卷…" at bounding box center [670, 222] width 1020 height 260
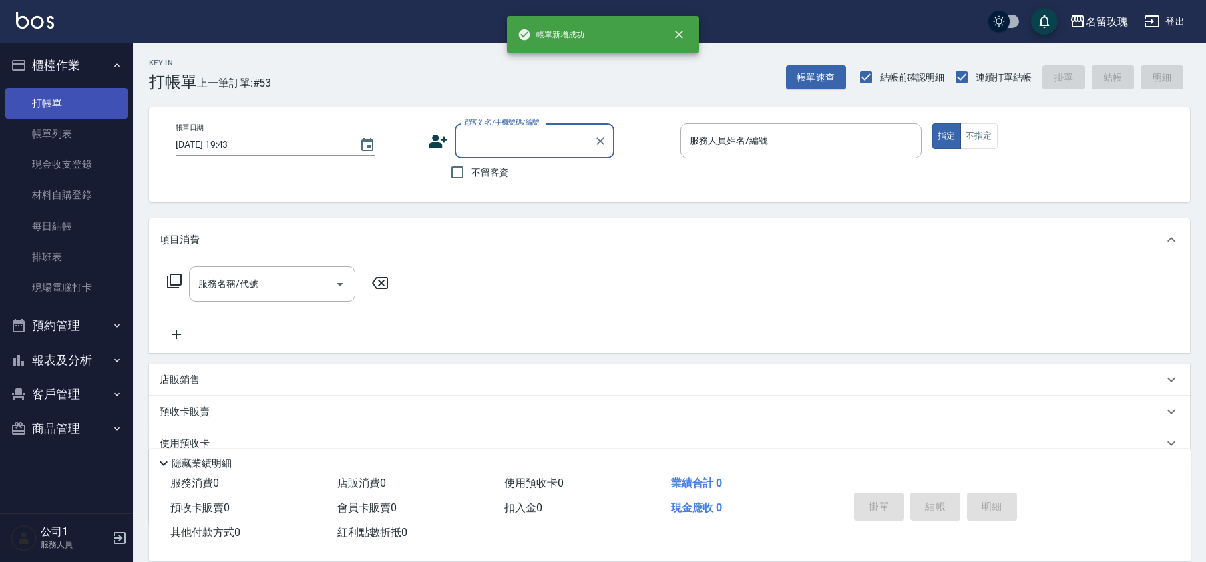
scroll to position [0, 0]
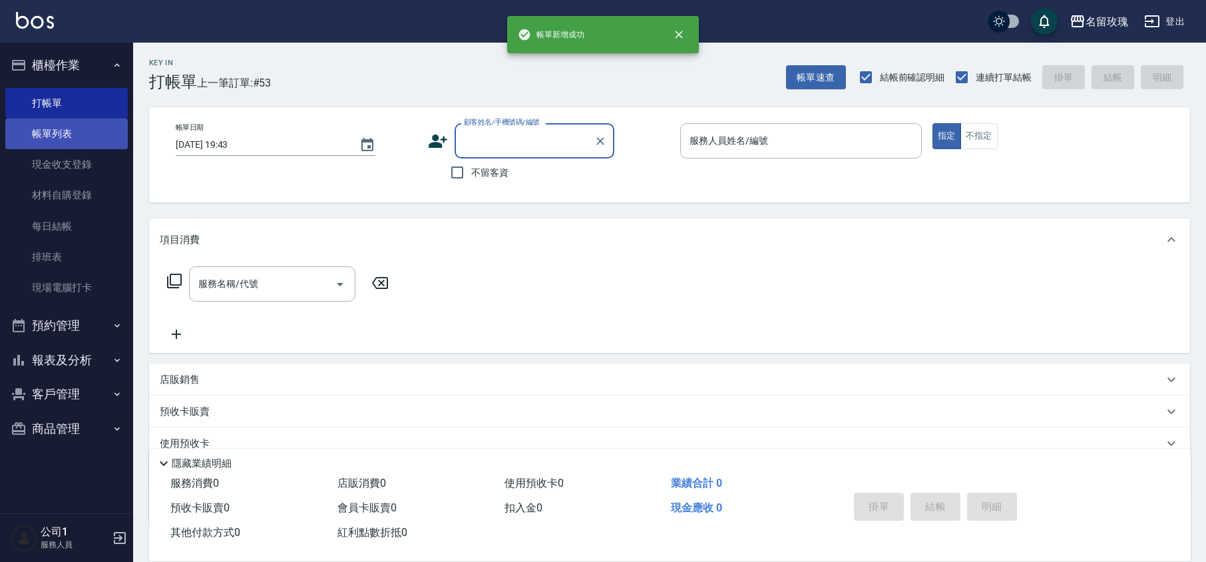
click at [96, 140] on link "帳單列表" at bounding box center [66, 133] width 122 height 31
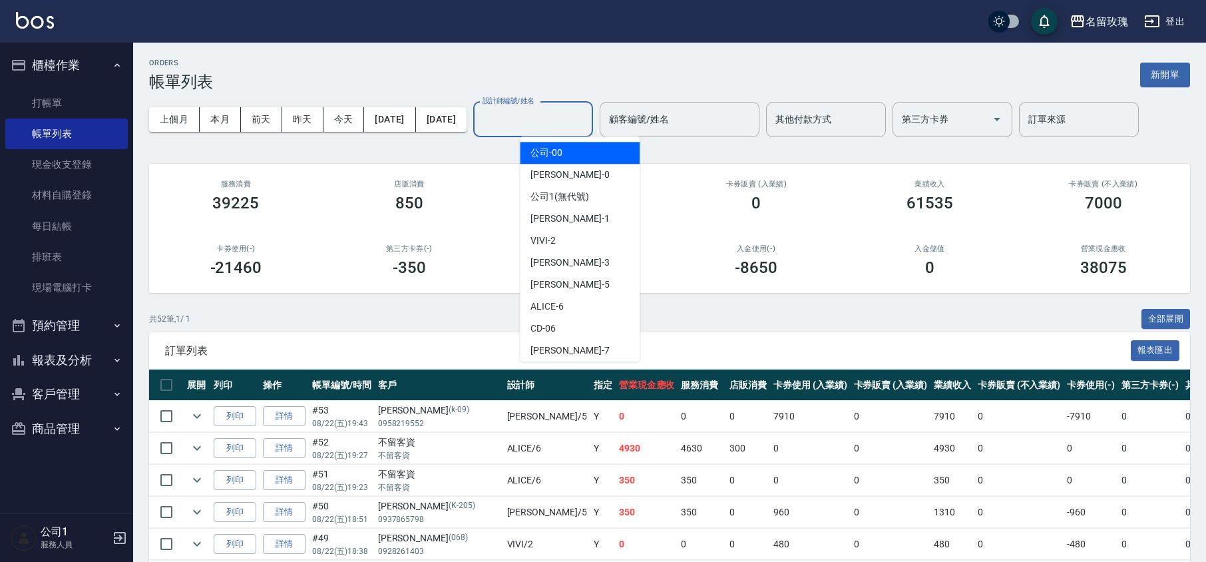
click at [587, 122] on input "設計師編號/姓名" at bounding box center [533, 119] width 108 height 23
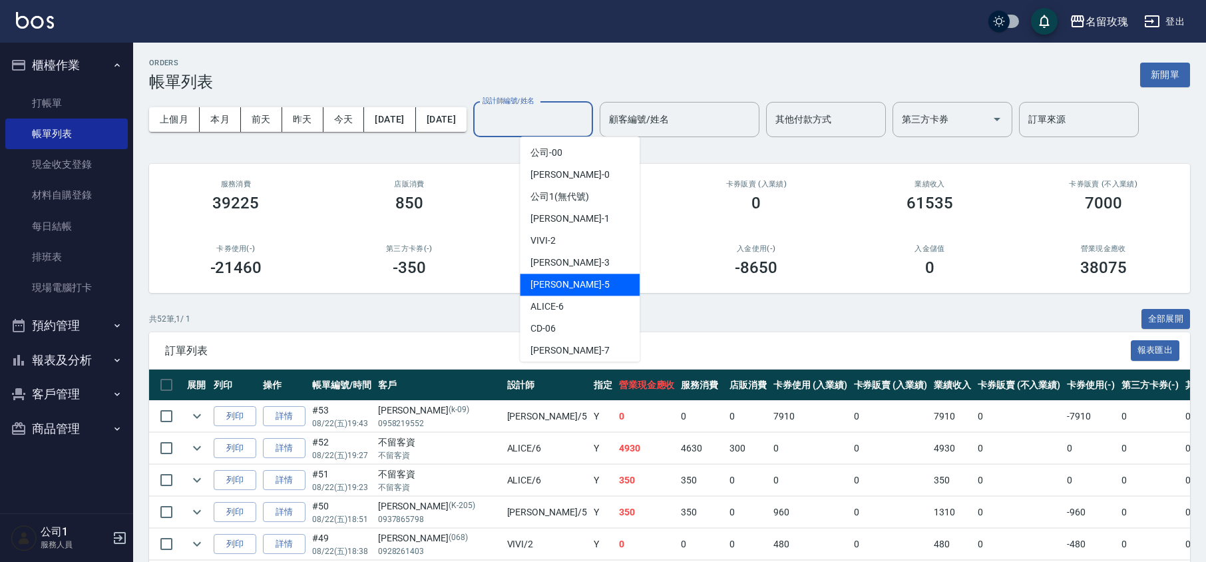
click at [580, 281] on div "[PERSON_NAME] -5" at bounding box center [580, 285] width 120 height 22
type input "KELLY-5"
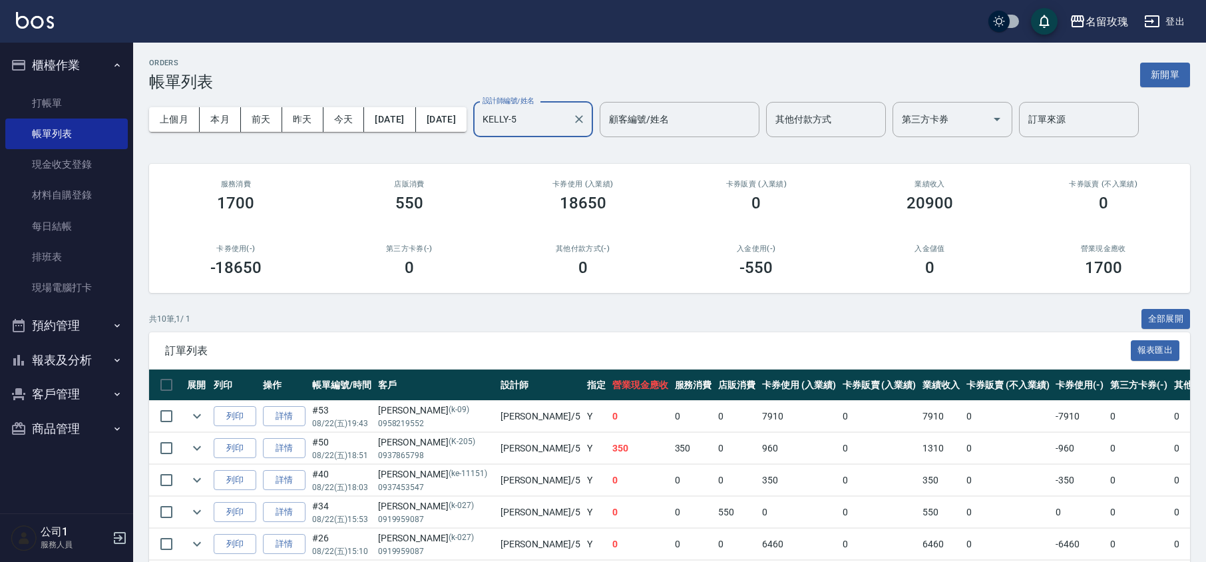
click at [63, 345] on button "報表及分析" at bounding box center [66, 360] width 122 height 35
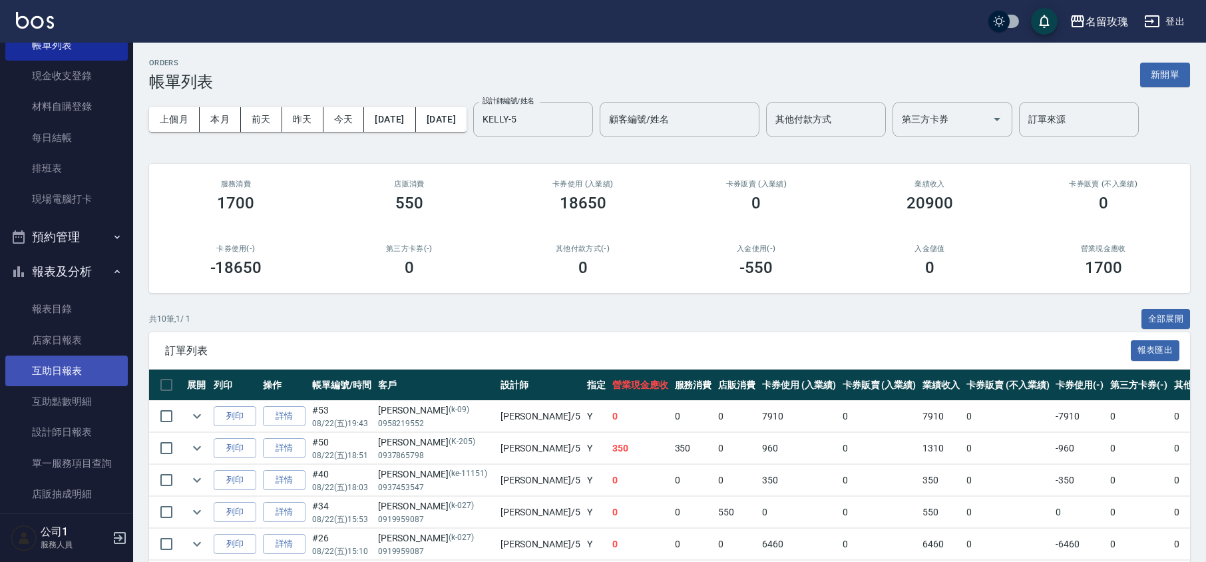
click at [75, 359] on link "互助日報表" at bounding box center [66, 370] width 122 height 31
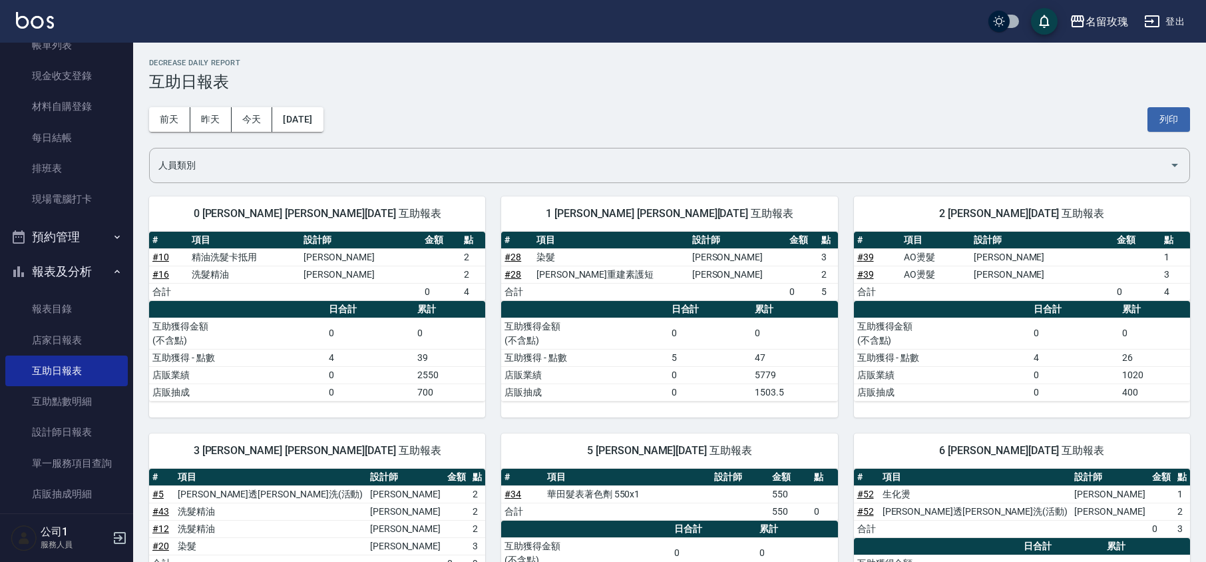
click at [480, 100] on div "[DATE] [DATE] [DATE] [DATE] 列印" at bounding box center [669, 119] width 1041 height 57
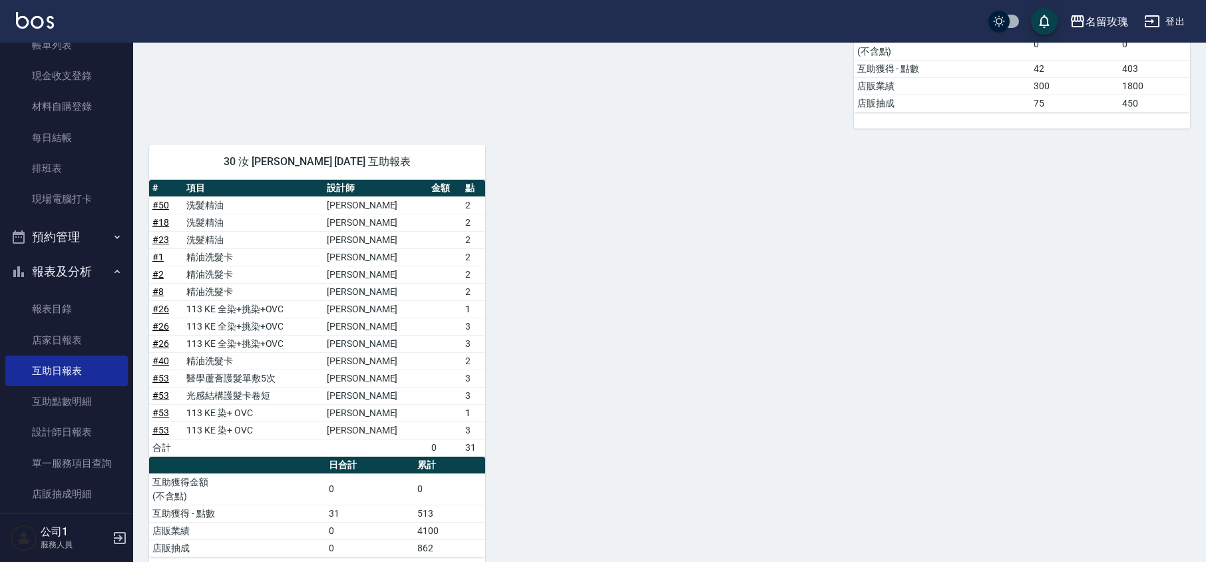
scroll to position [638, 0]
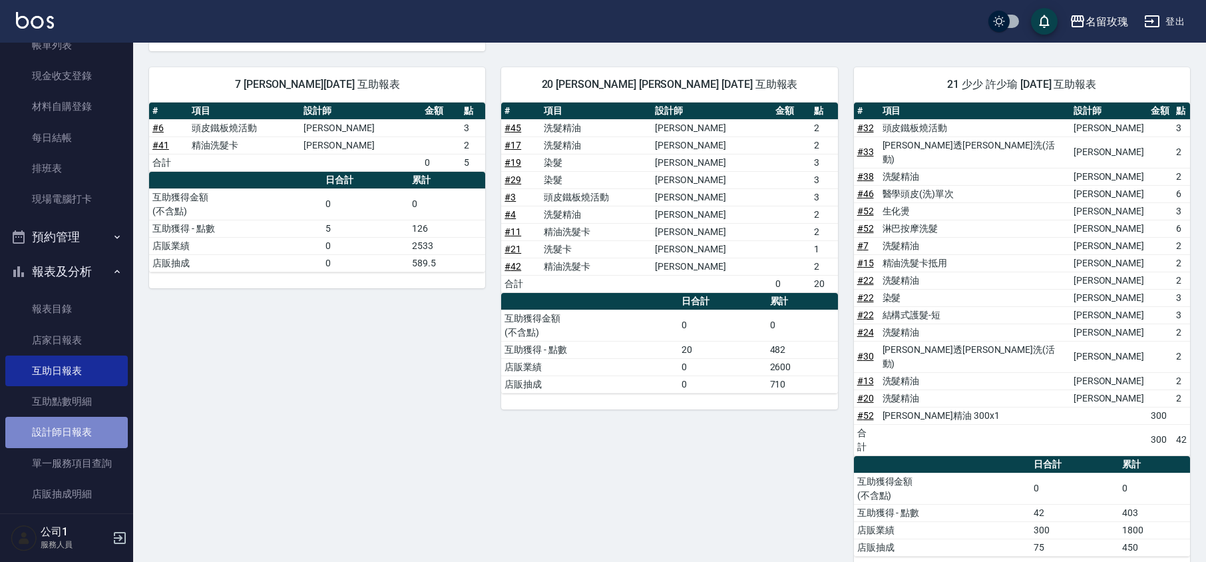
click at [81, 424] on link "設計師日報表" at bounding box center [66, 432] width 122 height 31
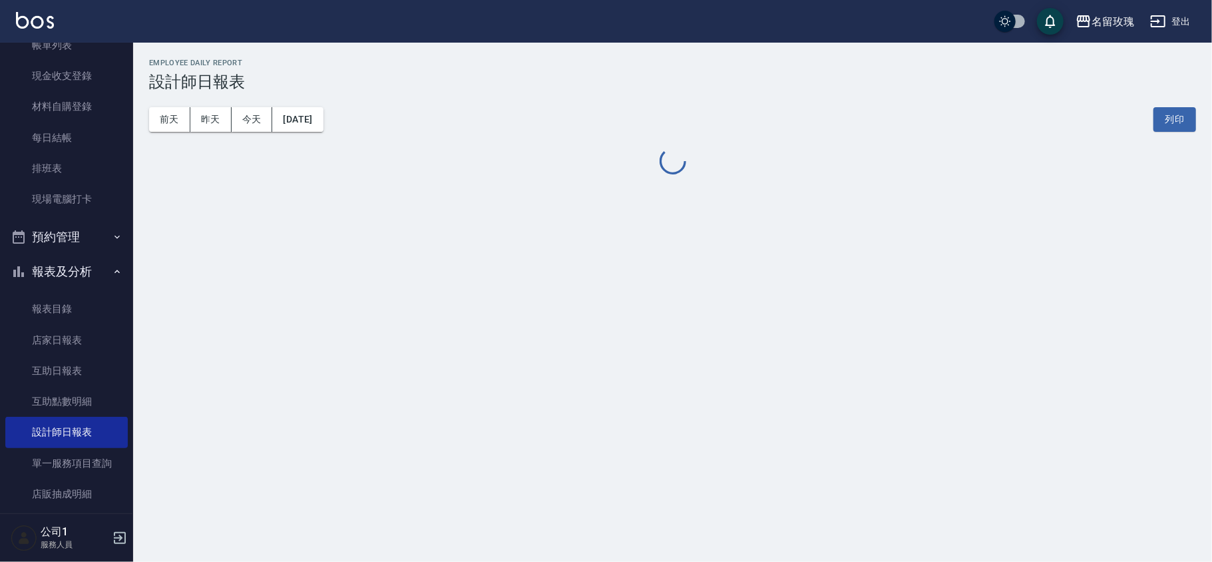
click at [505, 109] on div "[DATE] [DATE] [DATE] [DATE] 列印" at bounding box center [672, 119] width 1047 height 57
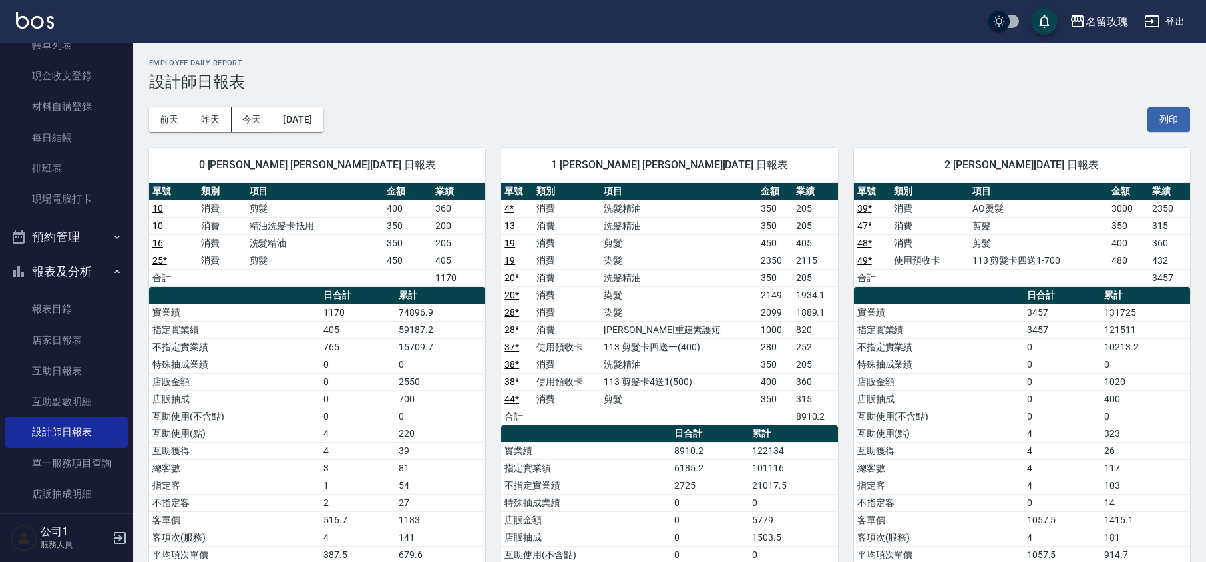
click at [509, 106] on div "[DATE] [DATE] [DATE] [DATE] 列印" at bounding box center [669, 119] width 1041 height 57
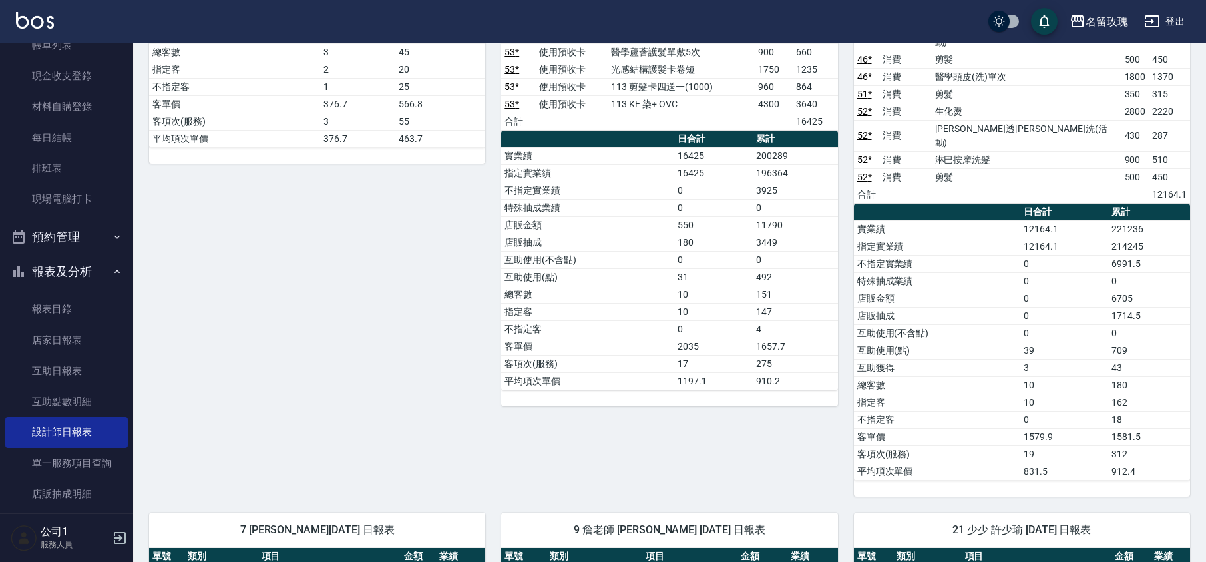
scroll to position [1153, 0]
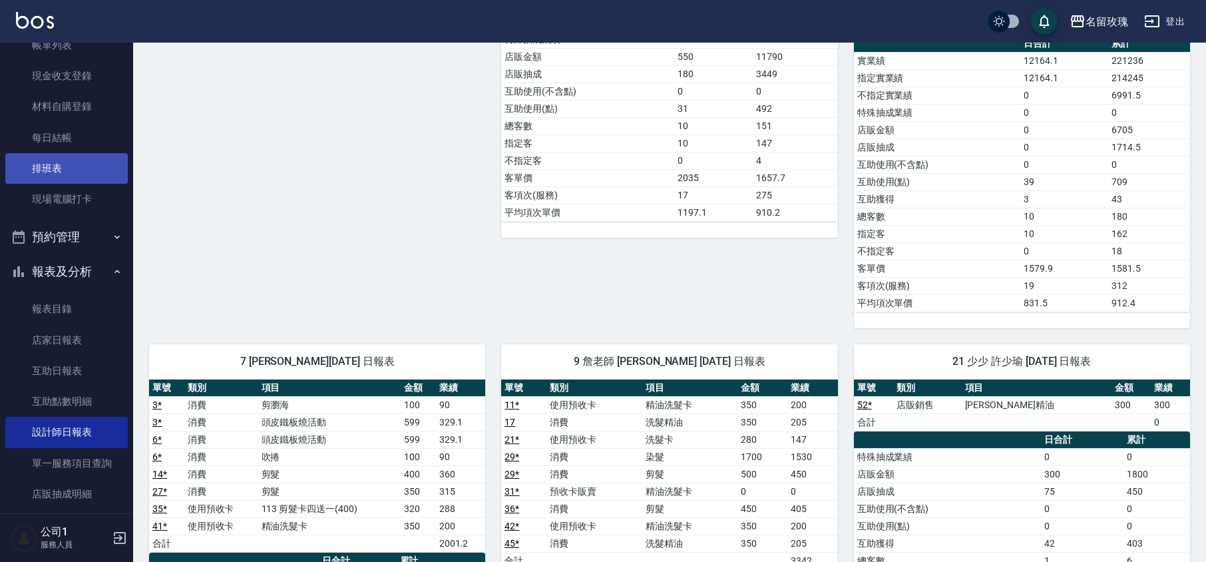
drag, startPoint x: 64, startPoint y: 264, endPoint x: 71, endPoint y: 180, distance: 84.8
click at [64, 264] on button "報表及分析" at bounding box center [66, 271] width 122 height 35
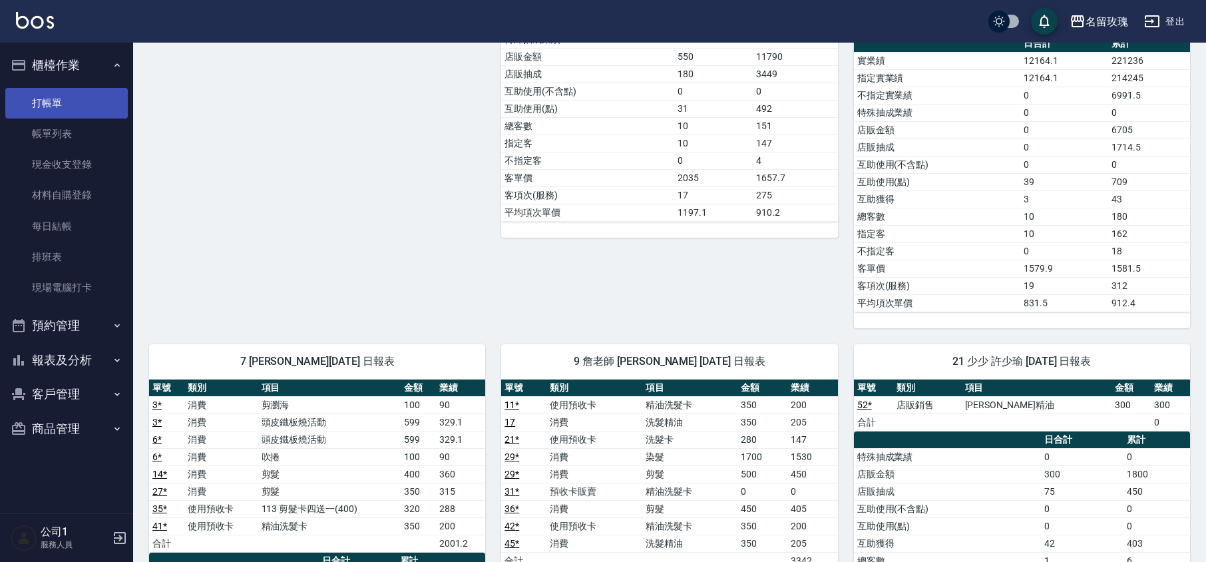
scroll to position [0, 0]
click at [87, 101] on link "打帳單" at bounding box center [66, 103] width 122 height 31
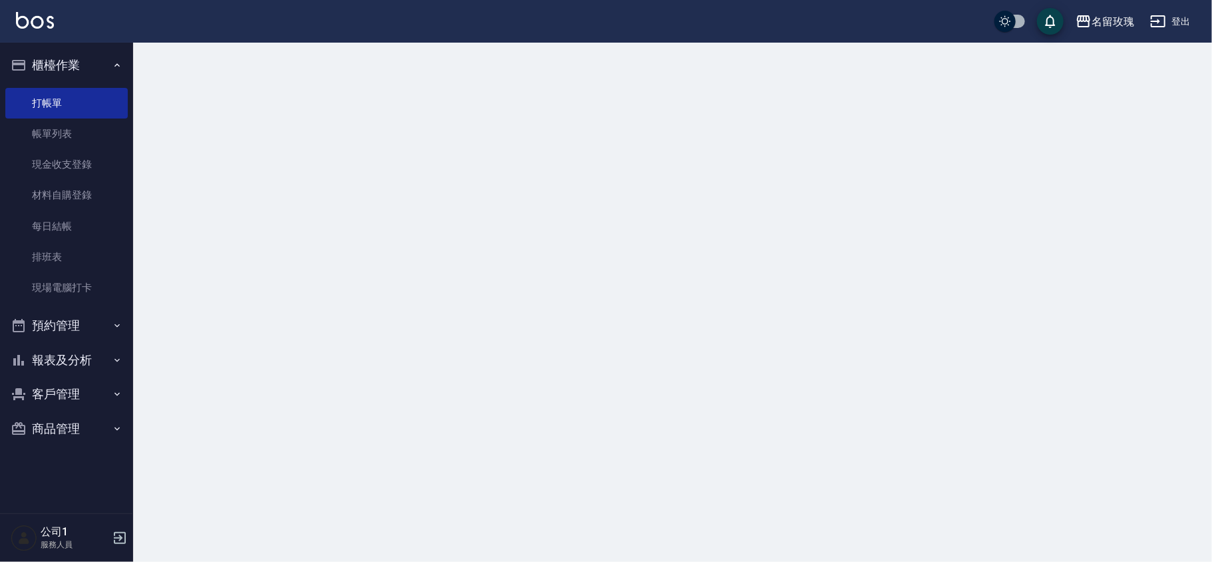
click at [89, 71] on button "櫃檯作業" at bounding box center [66, 65] width 122 height 35
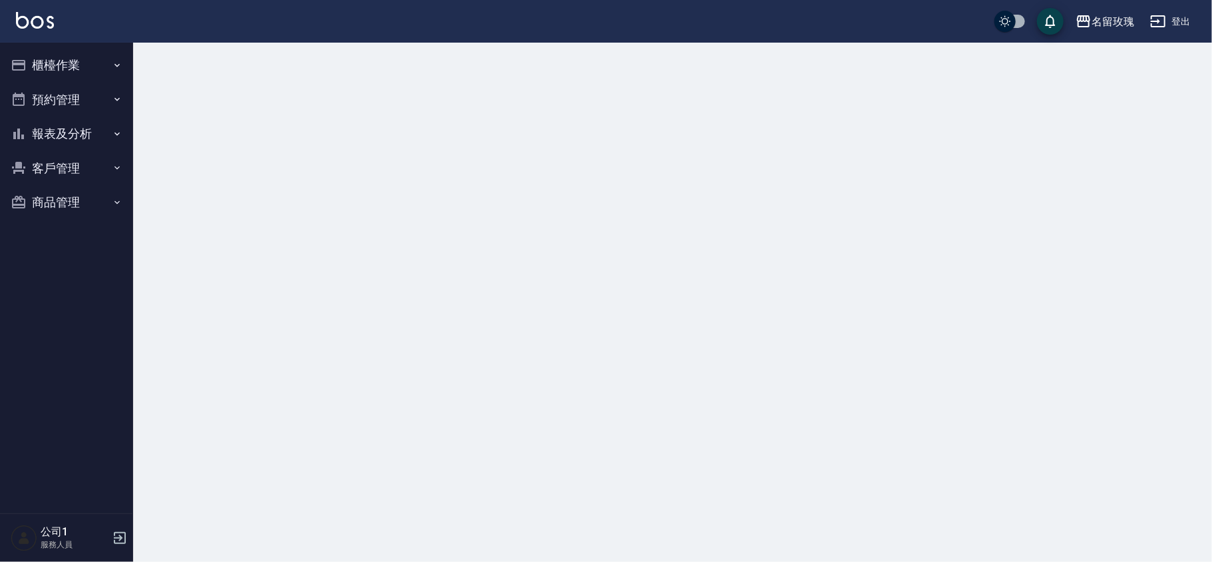
click at [530, 63] on div at bounding box center [672, 59] width 1079 height 32
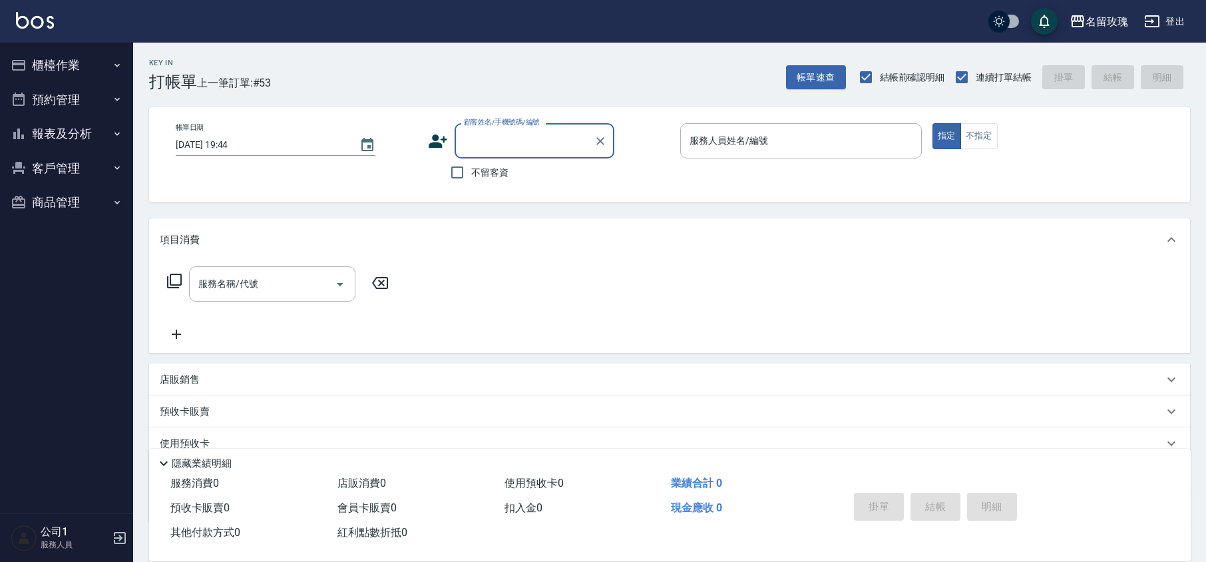
drag, startPoint x: 73, startPoint y: 57, endPoint x: 81, endPoint y: 65, distance: 11.3
click at [73, 57] on button "櫃檯作業" at bounding box center [66, 65] width 122 height 35
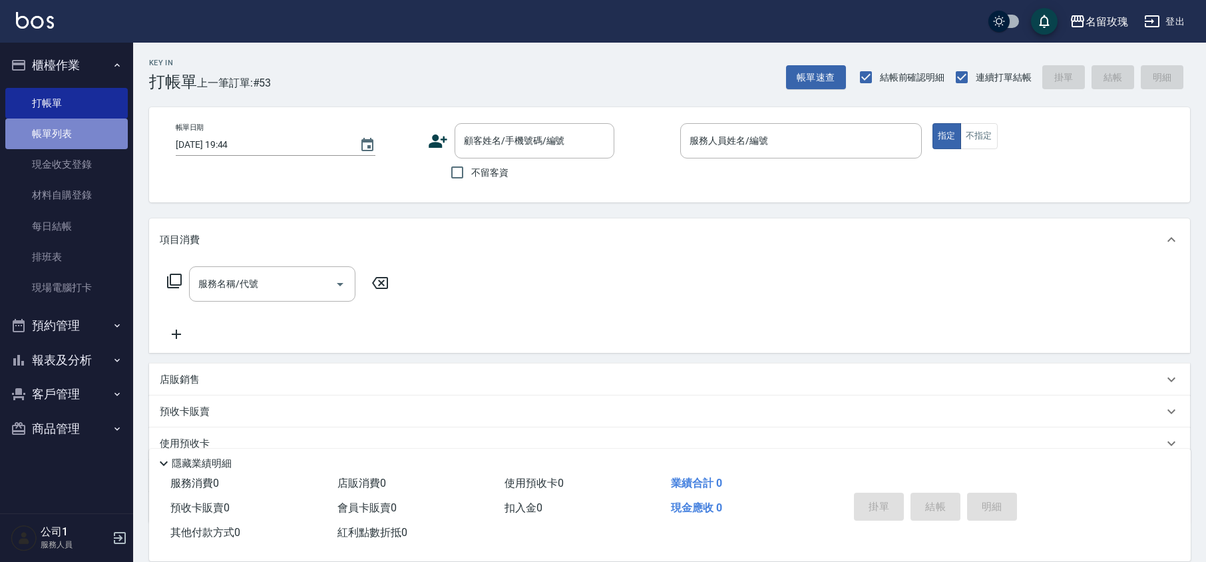
click at [67, 140] on link "帳單列表" at bounding box center [66, 133] width 122 height 31
click at [79, 138] on link "帳單列表" at bounding box center [66, 133] width 122 height 31
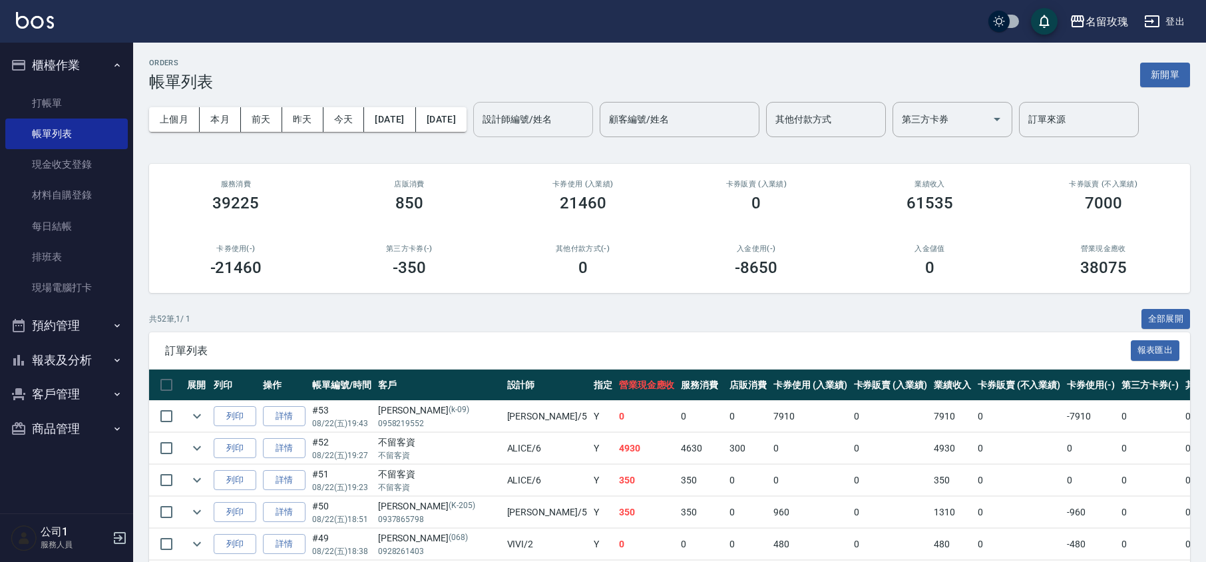
click at [568, 128] on input "設計師編號/姓名" at bounding box center [533, 119] width 108 height 23
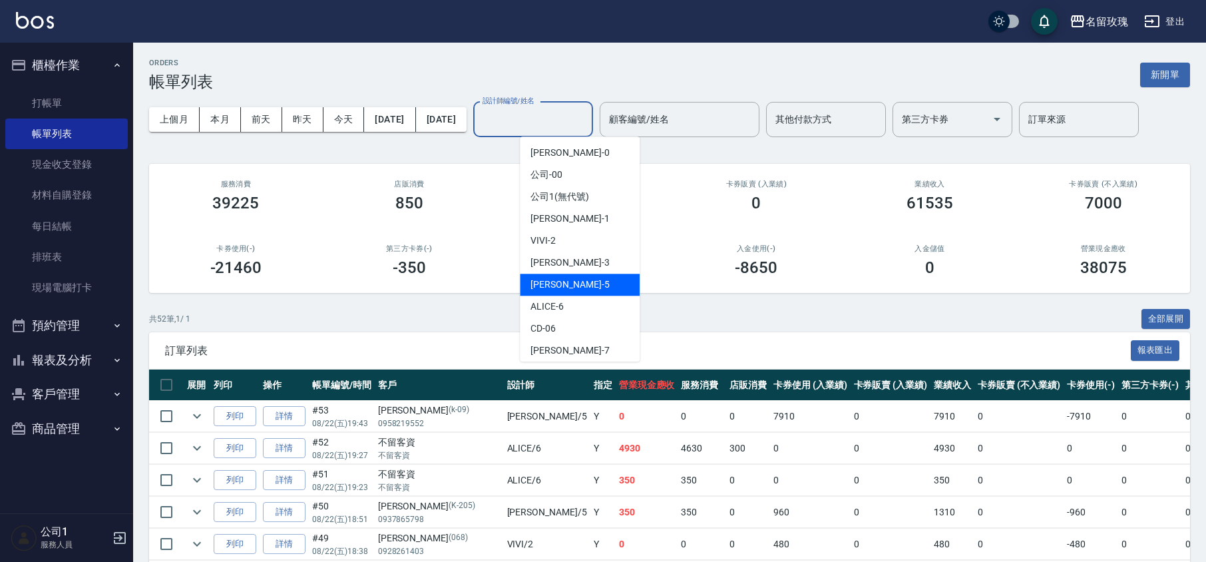
click at [592, 289] on div "[PERSON_NAME] -5" at bounding box center [580, 285] width 120 height 22
type input "KELLY-5"
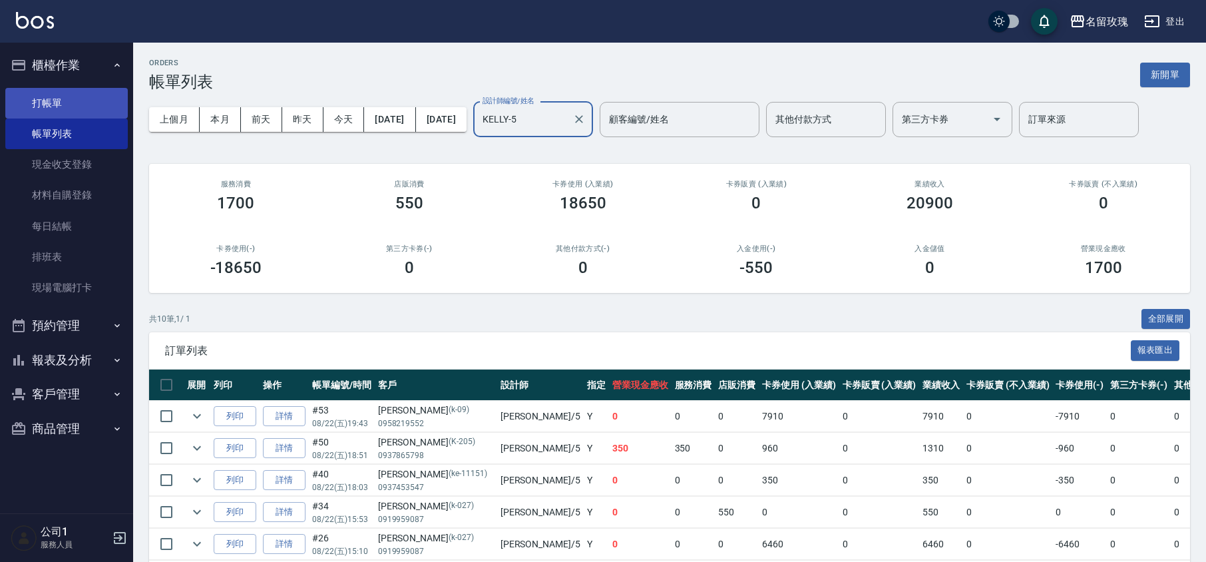
click at [17, 107] on link "打帳單" at bounding box center [66, 103] width 122 height 31
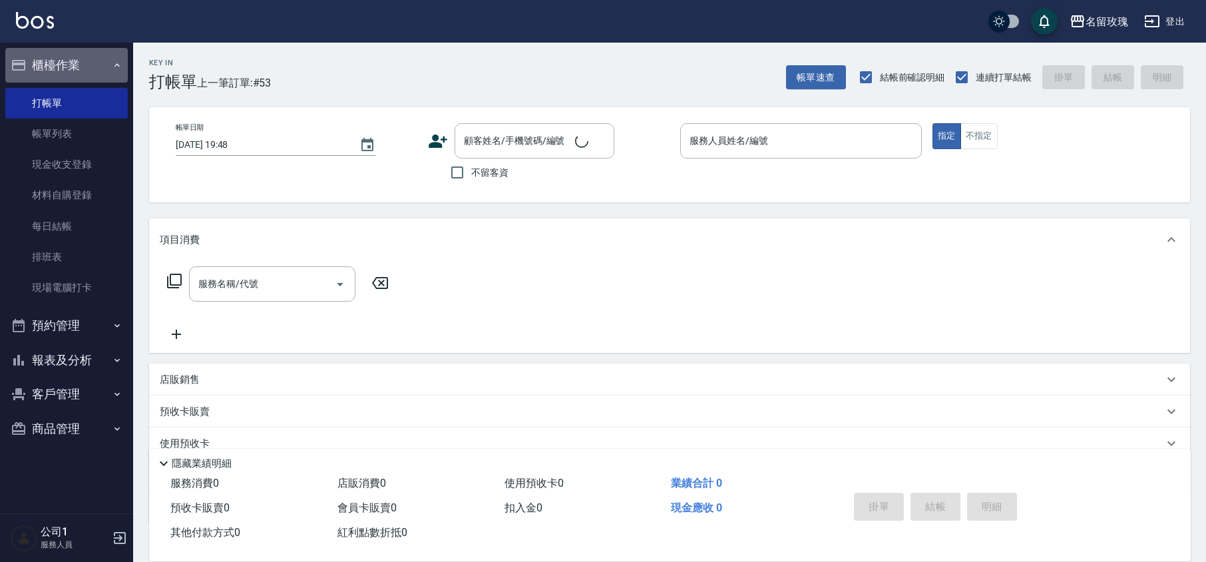
drag, startPoint x: 71, startPoint y: 67, endPoint x: 204, endPoint y: 19, distance: 141.3
click at [71, 67] on button "櫃檯作業" at bounding box center [66, 65] width 122 height 35
